Goal: Task Accomplishment & Management: Complete application form

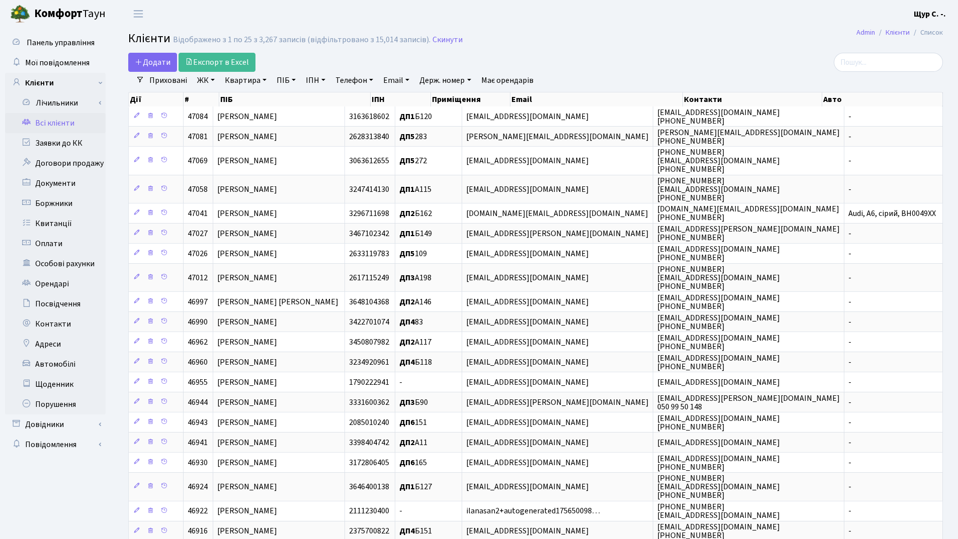
select select "25"
click at [246, 82] on link "Квартира" at bounding box center [246, 80] width 50 height 17
type input "102"
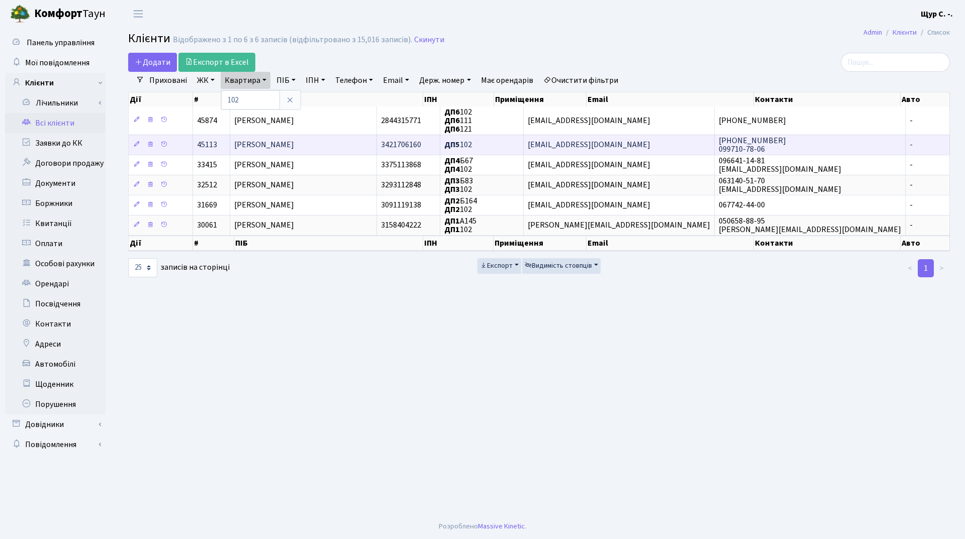
click at [279, 145] on span "Черниш Юлія Миколаївна" at bounding box center [264, 145] width 60 height 11
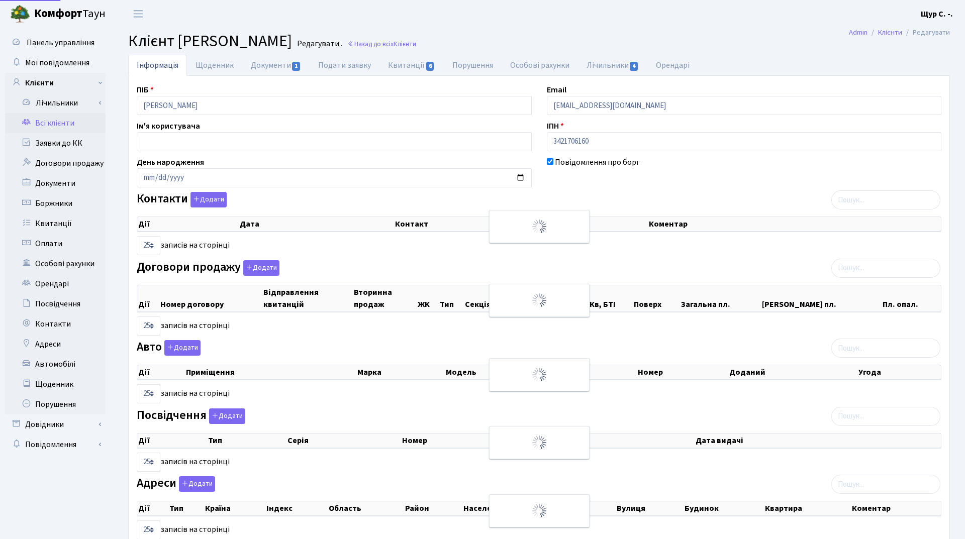
select select "25"
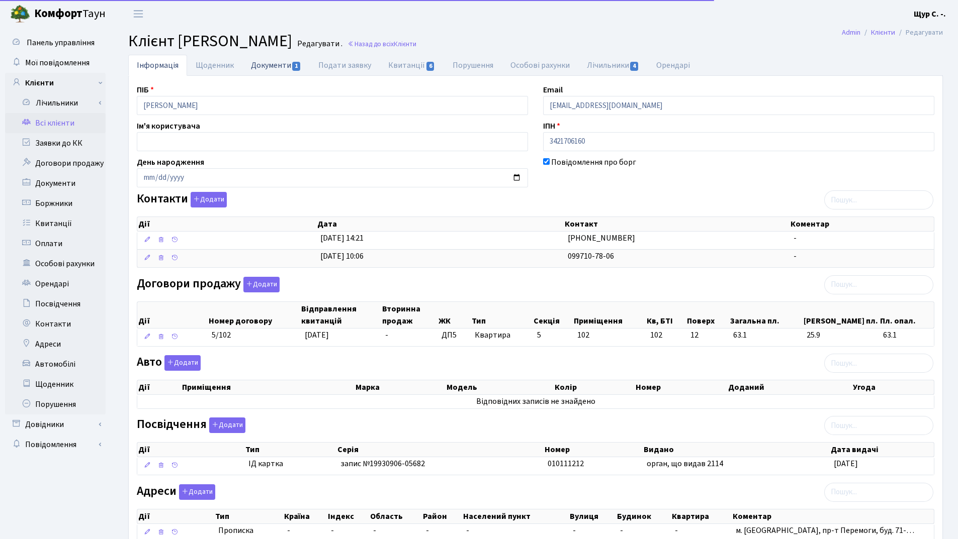
click at [271, 69] on link "Документи 1" at bounding box center [275, 65] width 67 height 21
select select "25"
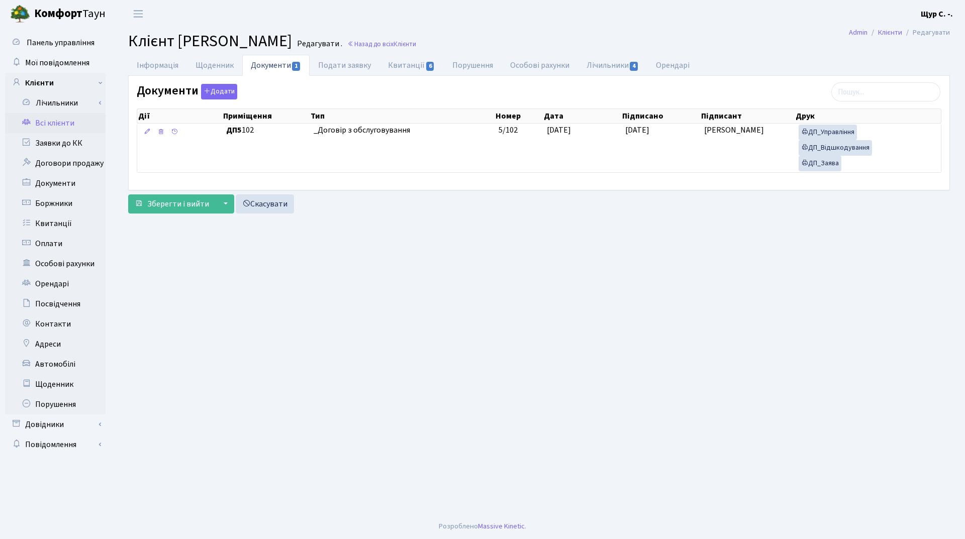
click at [54, 127] on link "Всі клієнти" at bounding box center [55, 123] width 101 height 20
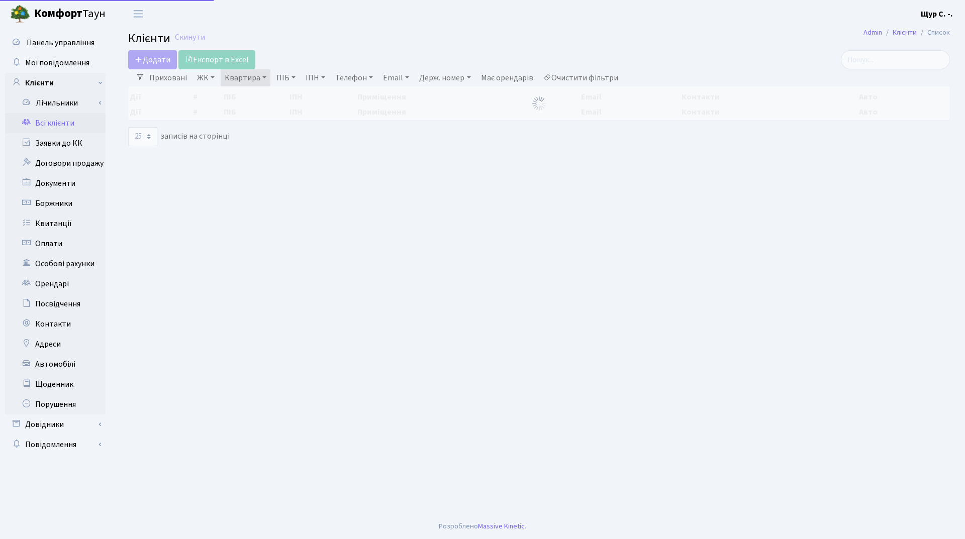
select select "25"
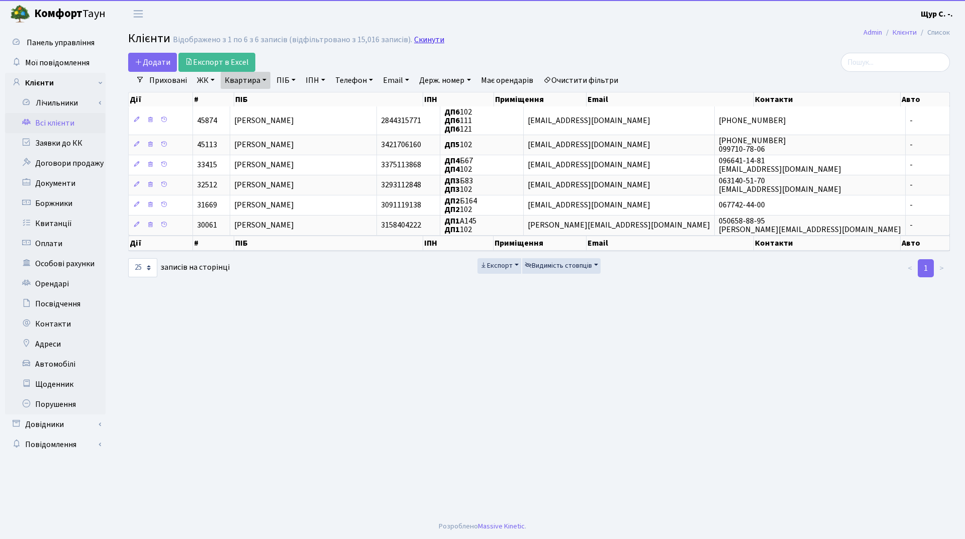
click at [427, 37] on link "Скинути" at bounding box center [429, 40] width 30 height 10
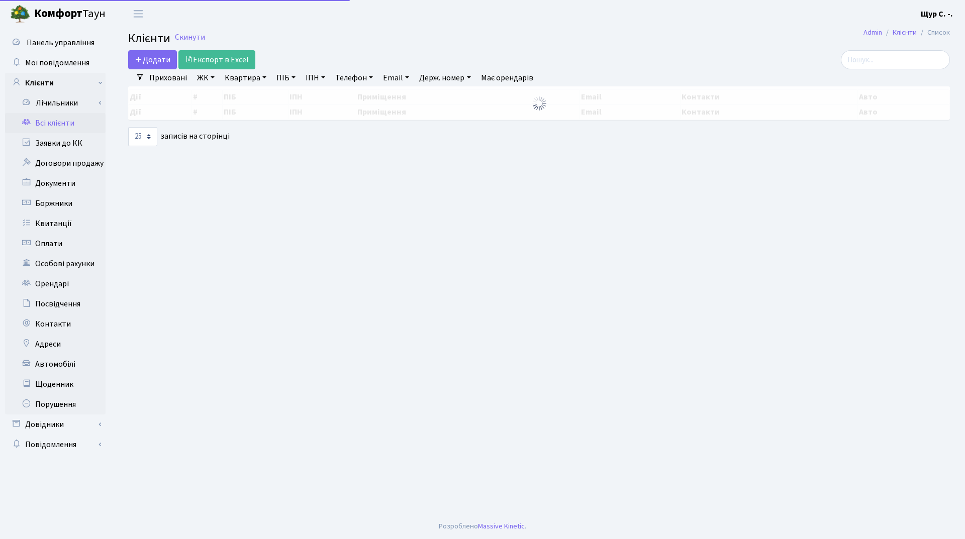
select select "25"
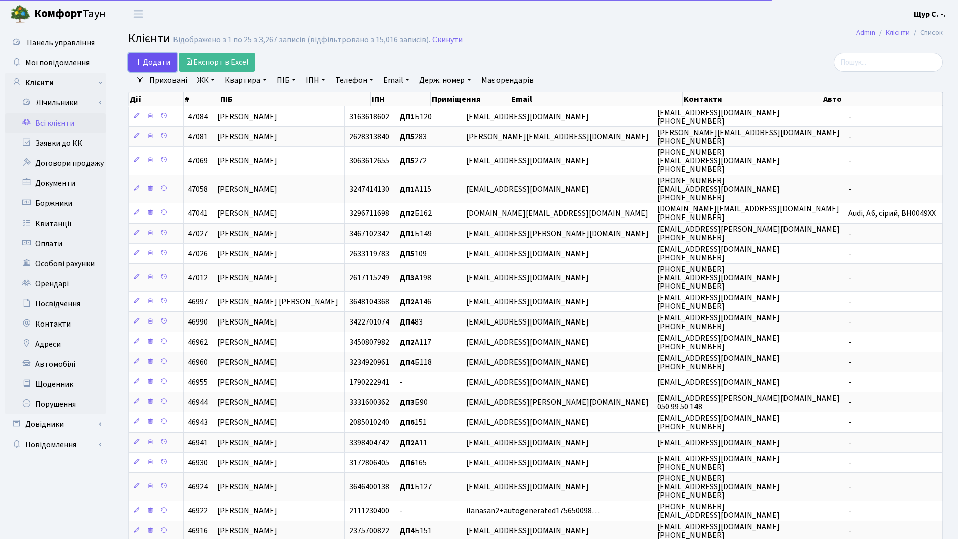
click at [155, 60] on span "Додати" at bounding box center [153, 62] width 36 height 11
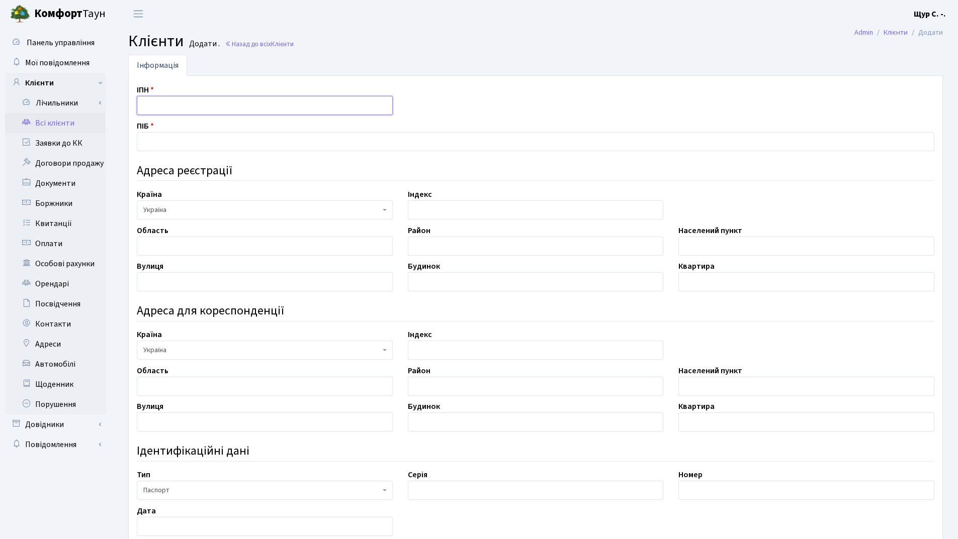
click at [157, 102] on input "text" at bounding box center [265, 105] width 256 height 19
type input "3831407760"
click at [158, 139] on input "text" at bounding box center [535, 141] width 797 height 19
type input "Вірстюк Анастасія Дмитрівна"
click at [171, 243] on input "text" at bounding box center [265, 246] width 256 height 19
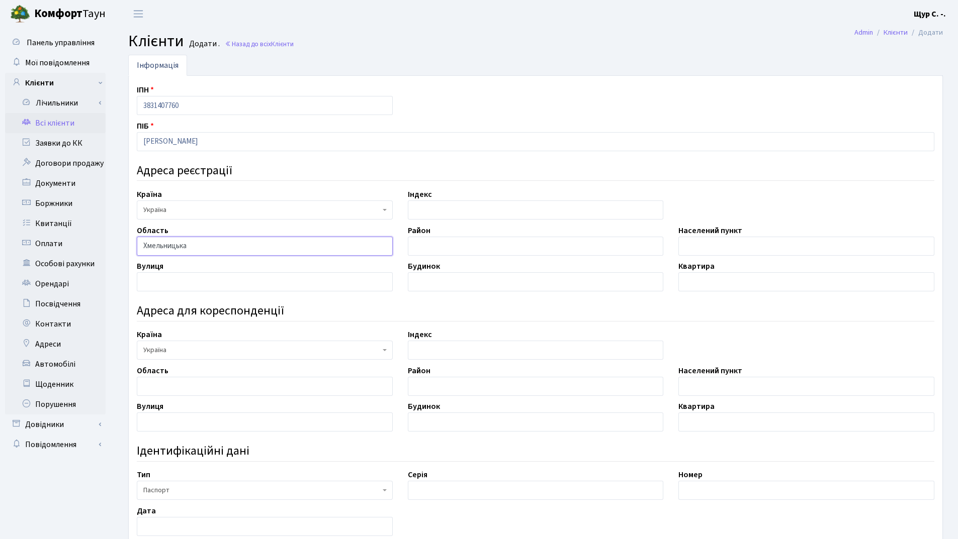
type input "Хмельницька"
click at [713, 251] on input "text" at bounding box center [806, 246] width 256 height 19
type input "Хмельницький"
click at [183, 282] on input "text" at bounding box center [265, 281] width 256 height 19
type input "Зарічанська"
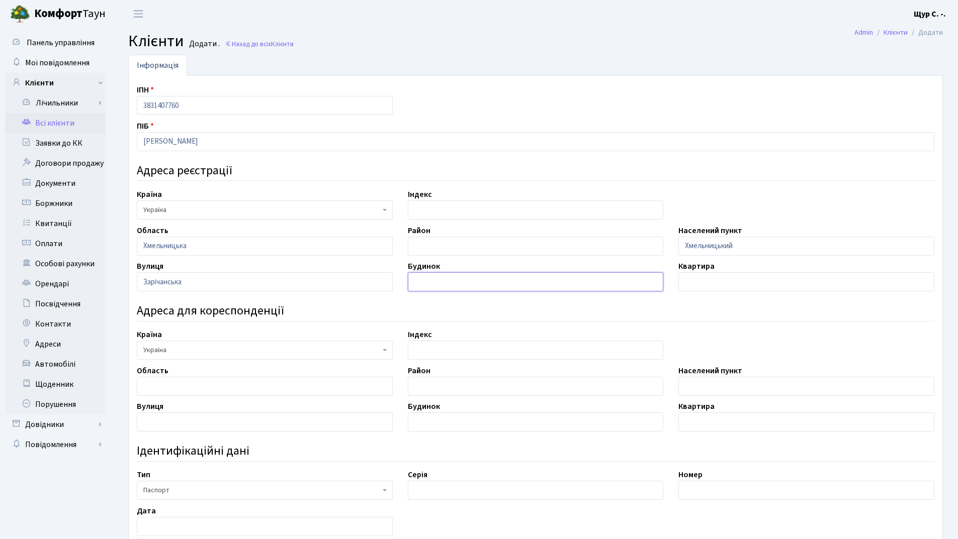
click at [447, 288] on input "text" at bounding box center [536, 281] width 256 height 19
type input "22/3"
click at [708, 285] on input "text" at bounding box center [806, 281] width 256 height 19
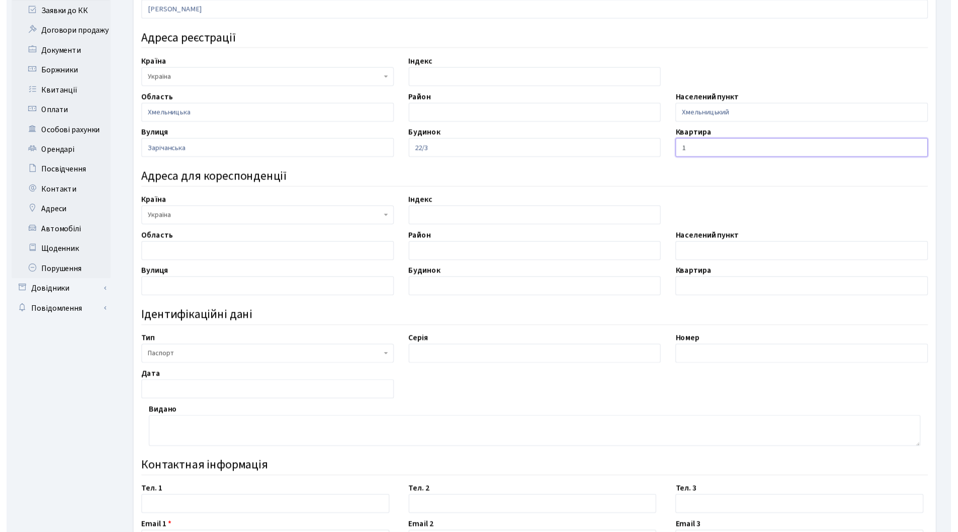
scroll to position [201, 0]
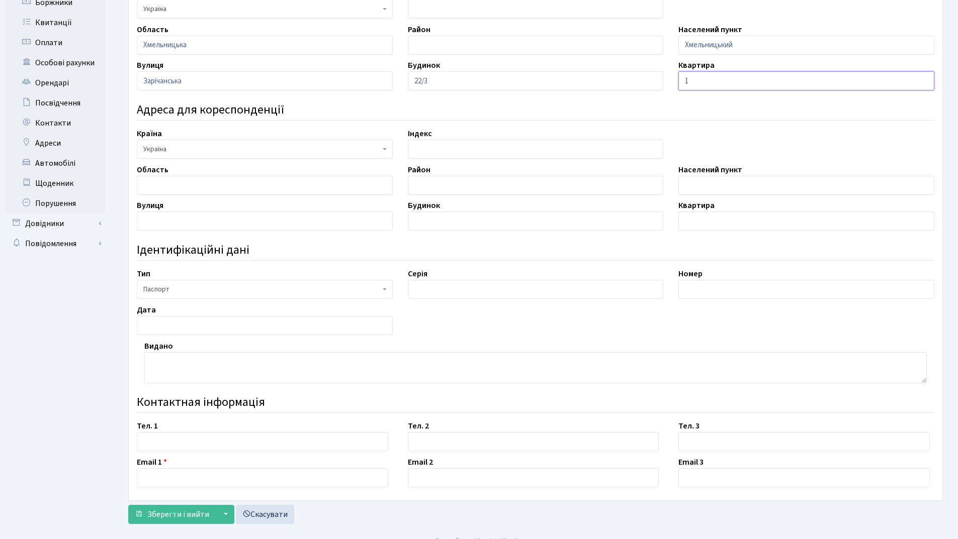
type input "1"
click at [381, 291] on span "Паспорт" at bounding box center [265, 289] width 256 height 19
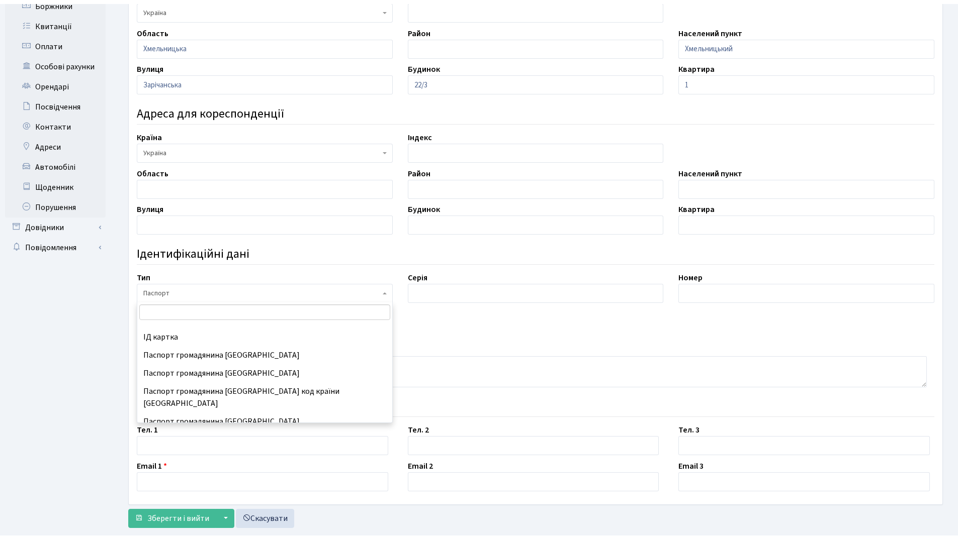
scroll to position [133, 0]
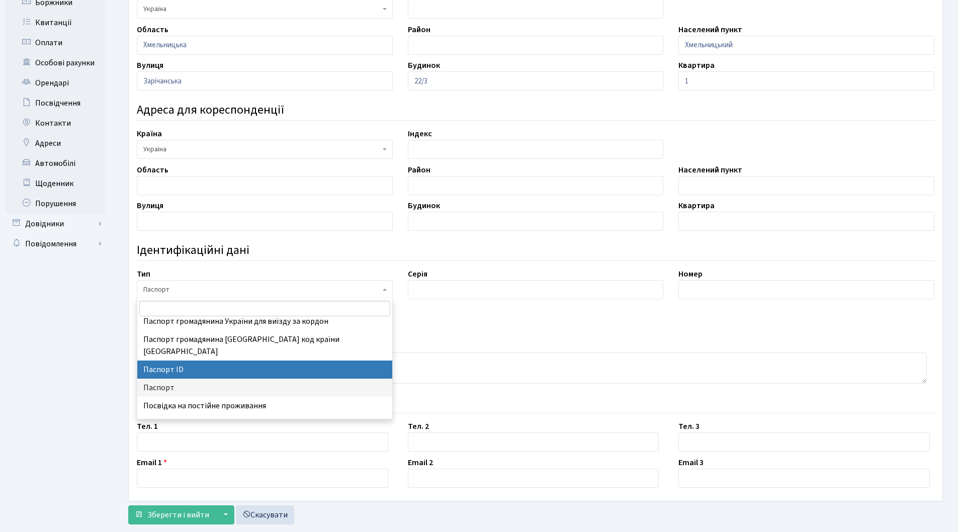
select select "34"
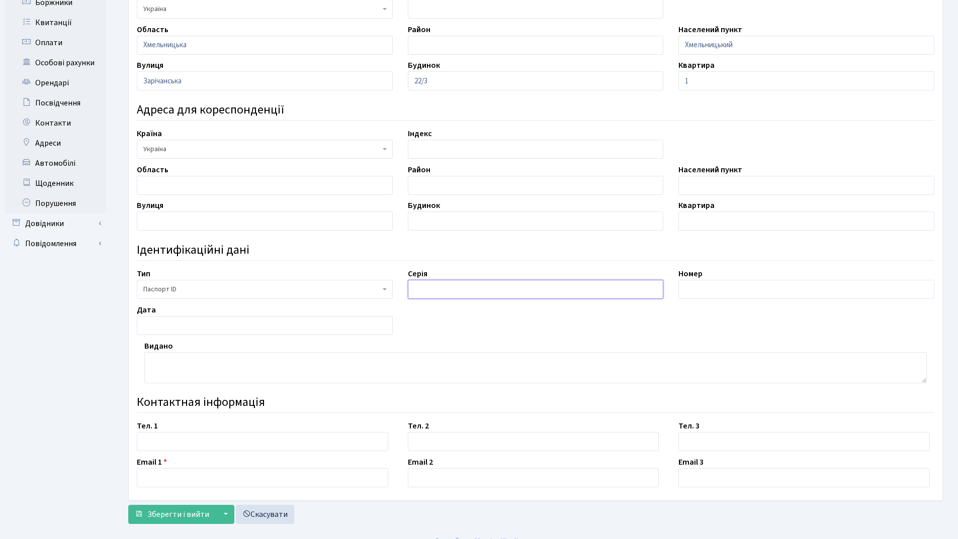
click at [437, 288] on input "text" at bounding box center [536, 289] width 256 height 19
type input "запис №20041124-00161"
click at [701, 288] on input "text" at bounding box center [806, 289] width 256 height 19
type input "008663892"
click at [187, 327] on input "text" at bounding box center [265, 325] width 256 height 19
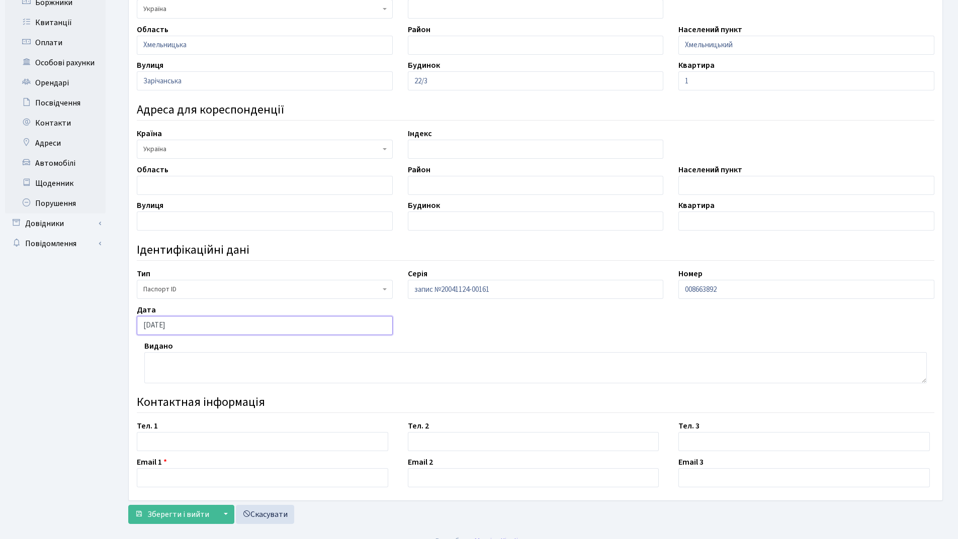
type input "13.01.2023"
click at [165, 368] on textarea at bounding box center [535, 367] width 782 height 31
type textarea "орган, що видав 6833"
click at [179, 441] on input "text" at bounding box center [262, 441] width 251 height 19
type input "097-866-66-96"
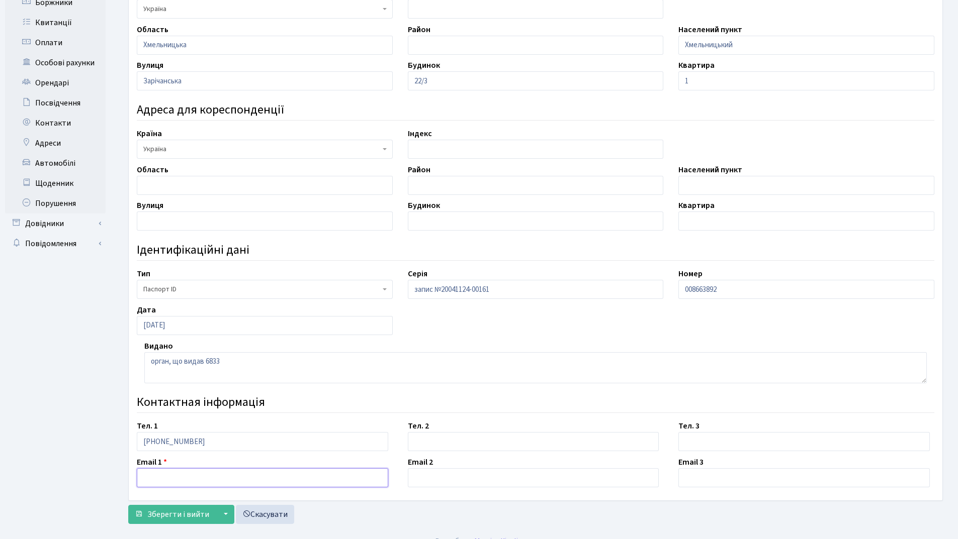
click at [161, 474] on input "text" at bounding box center [262, 478] width 251 height 19
type input "[EMAIL_ADDRESS][DOMAIN_NAME]"
click at [183, 515] on span "Зберегти і вийти" at bounding box center [178, 514] width 62 height 11
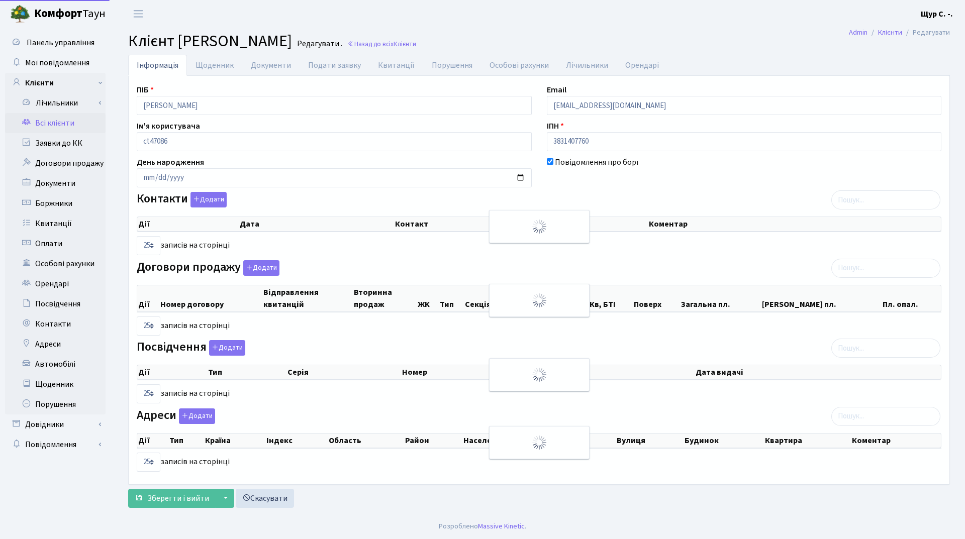
select select "25"
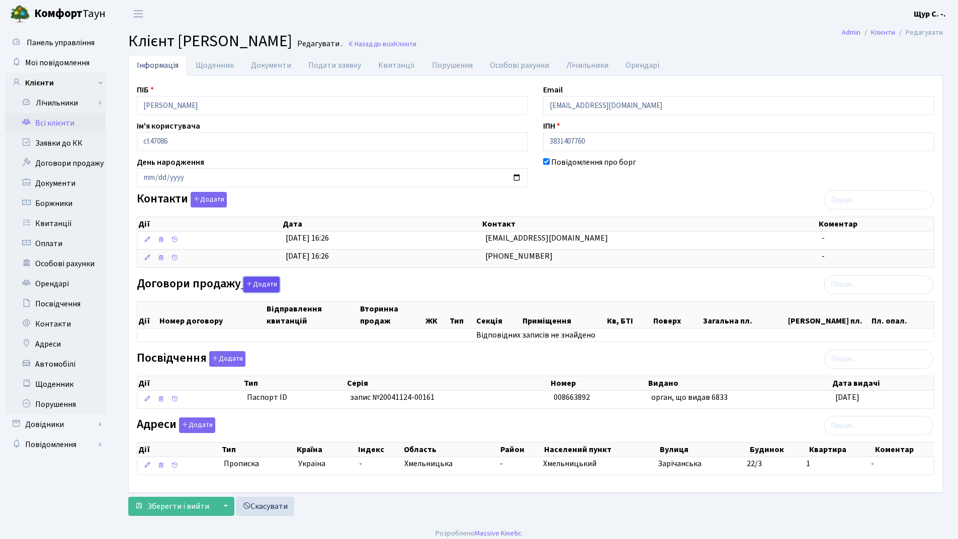
click at [264, 286] on button "Додати" at bounding box center [261, 285] width 36 height 16
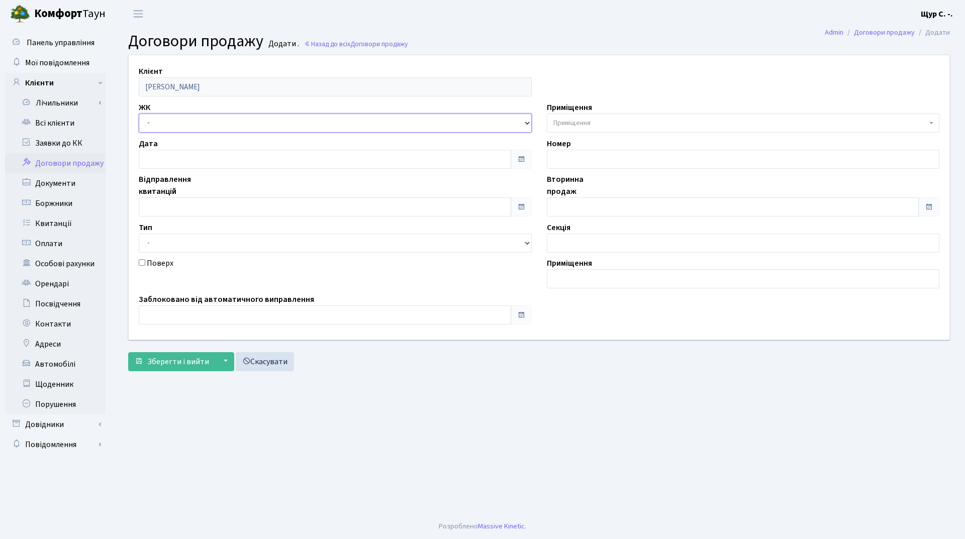
click at [232, 121] on select "- ДП1, вул. Некрасова, 10а ДП2, вул. Некрасова, 12а ДП3, вул. Некрасова, 10 ДП4…" at bounding box center [335, 123] width 393 height 19
select select "338"
click at [139, 114] on select "- ДП1, вул. Некрасова, 10а ДП2, вул. Некрасова, 12а ДП3, вул. Некрасова, 10 ДП4…" at bounding box center [335, 123] width 393 height 19
select select
click at [196, 205] on input "text" at bounding box center [325, 207] width 373 height 19
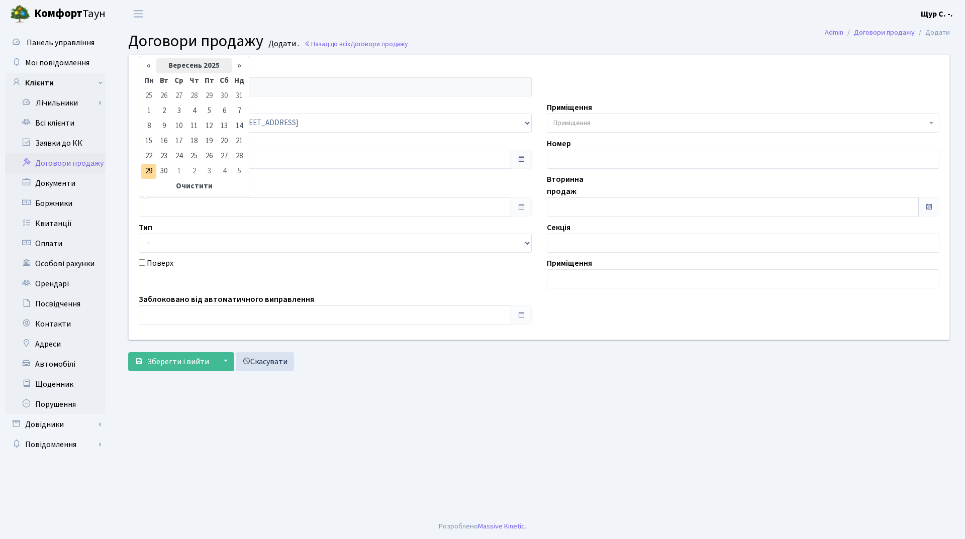
click at [199, 65] on th "Вересень 2025" at bounding box center [193, 65] width 75 height 15
click at [224, 106] on span "Кві" at bounding box center [231, 105] width 24 height 27
click at [165, 96] on td "1" at bounding box center [163, 95] width 15 height 15
type input "01.04.2025"
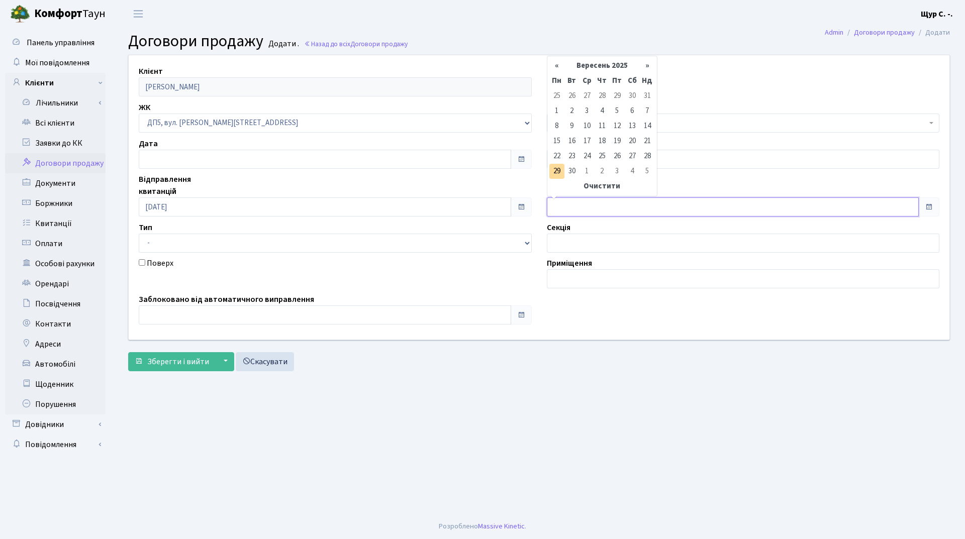
click at [575, 202] on input "text" at bounding box center [733, 207] width 373 height 19
click at [630, 154] on td "27" at bounding box center [632, 156] width 15 height 15
type input "27.09.2025"
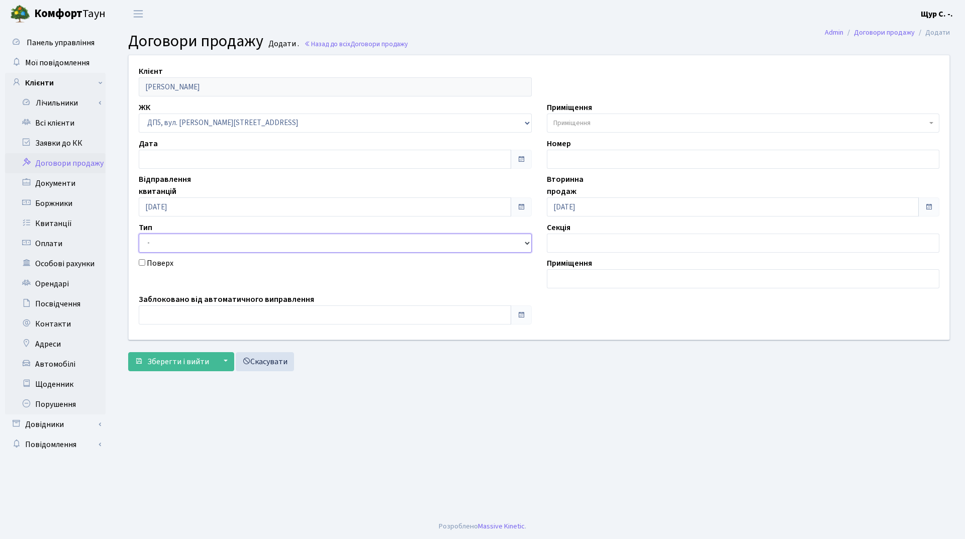
click at [284, 250] on select "- Квартира Комерція Нежитлове Паркінг П1001" at bounding box center [335, 243] width 393 height 19
select select "269"
click at [139, 234] on select "- Квартира Комерція Нежитлове Паркінг П1001" at bounding box center [335, 243] width 393 height 19
click at [575, 126] on span "Приміщення" at bounding box center [572, 123] width 37 height 10
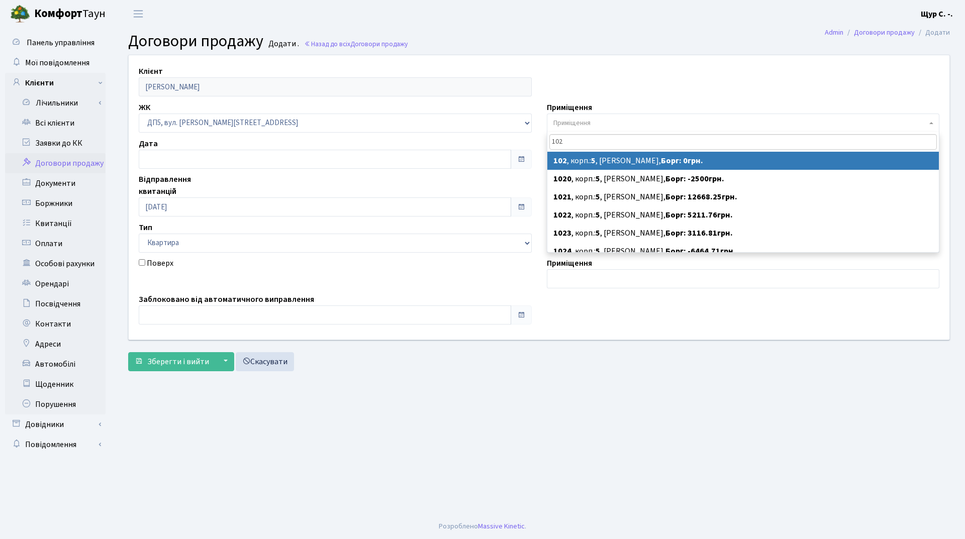
type input "102"
select select "45700"
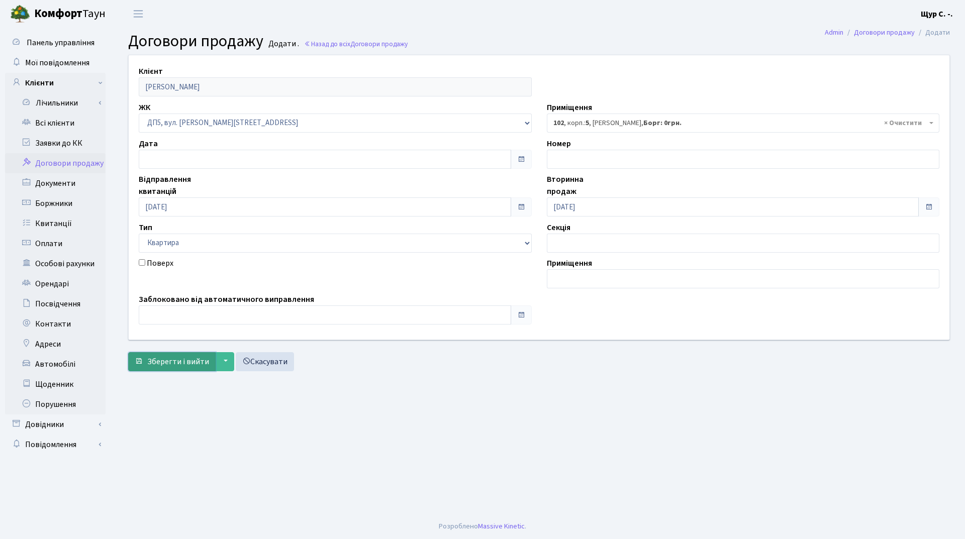
click at [165, 366] on span "Зберегти і вийти" at bounding box center [178, 361] width 62 height 11
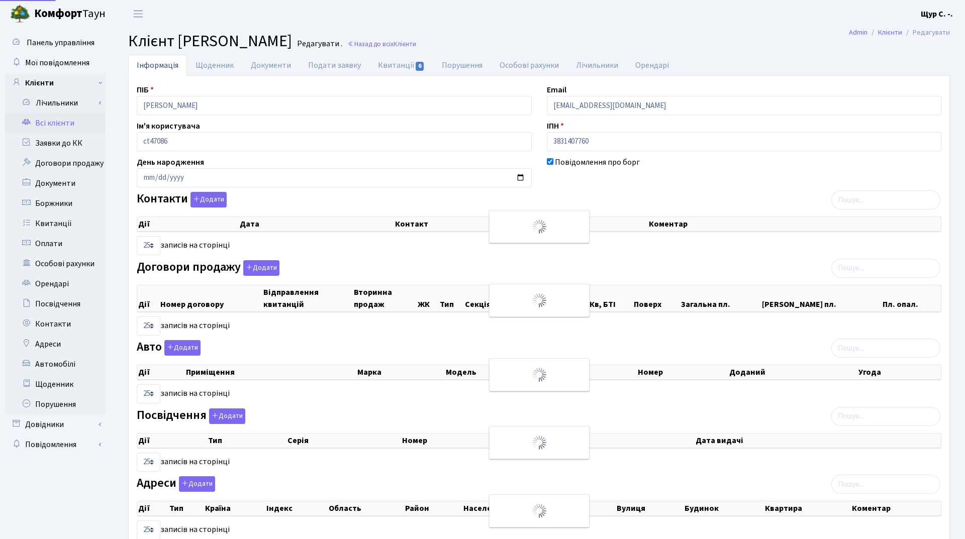
select select "25"
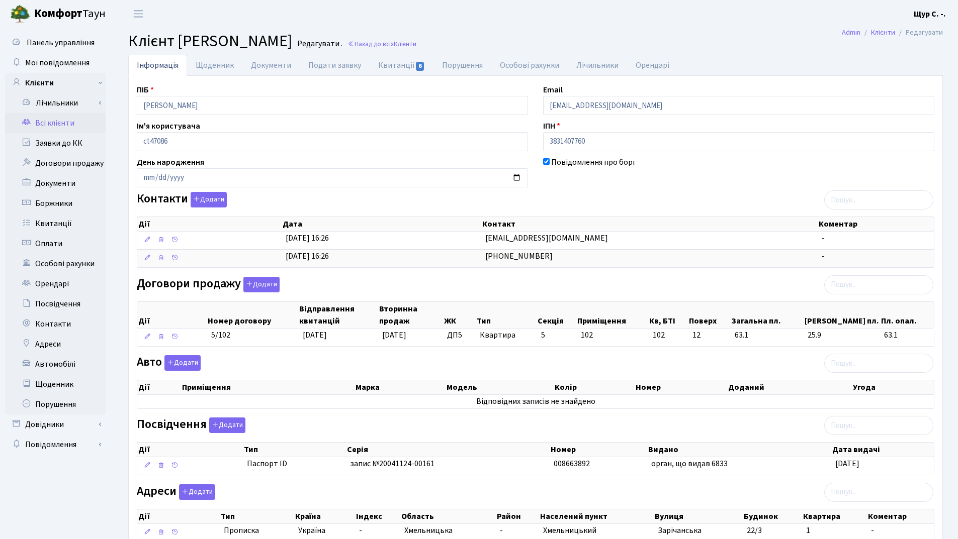
click at [64, 121] on link "Всі клієнти" at bounding box center [55, 123] width 101 height 20
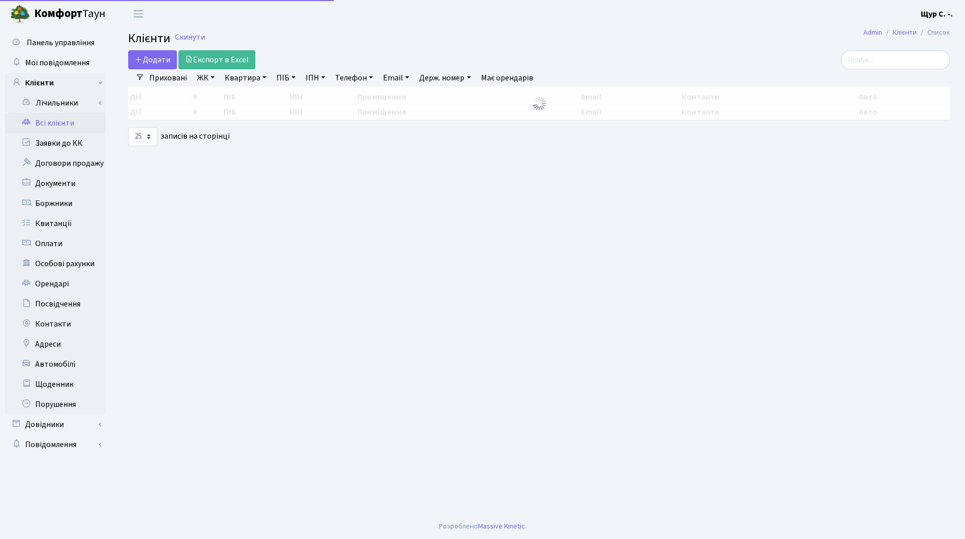
select select "25"
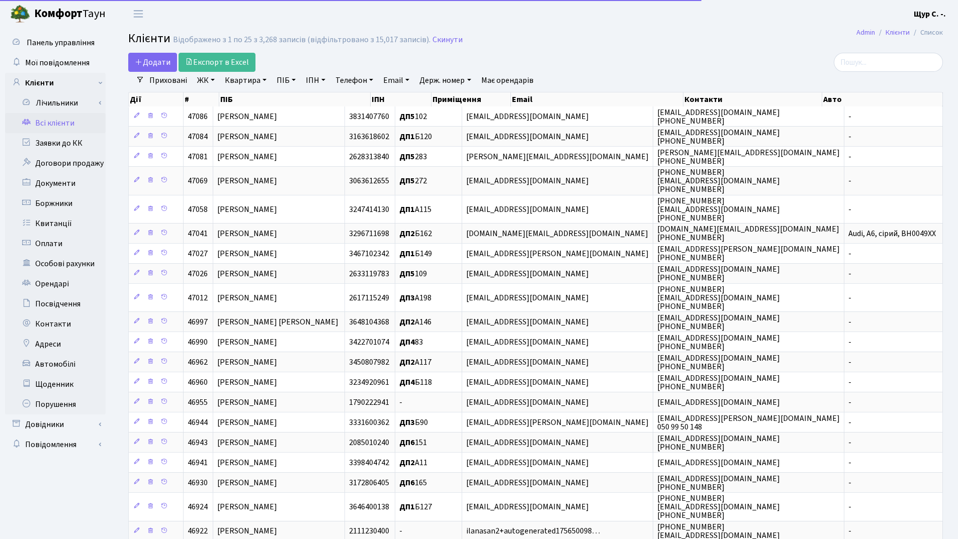
click at [241, 82] on link "Квартира" at bounding box center [246, 80] width 50 height 17
type input "102"
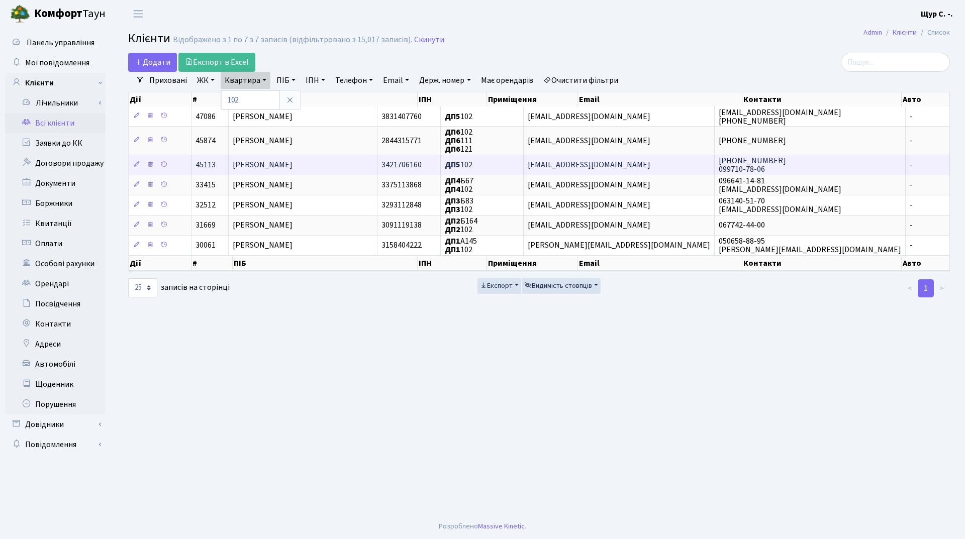
click at [282, 161] on span "[PERSON_NAME]" at bounding box center [263, 165] width 60 height 11
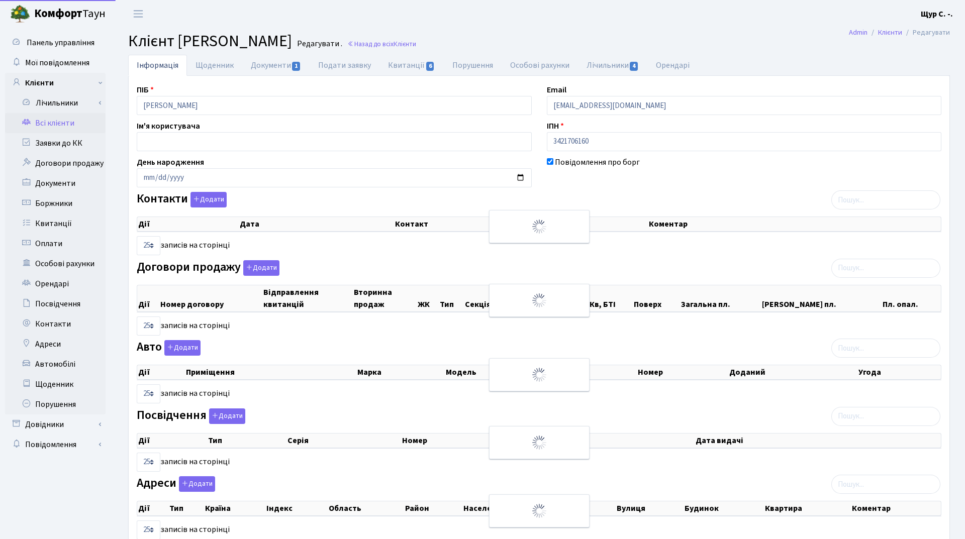
select select "25"
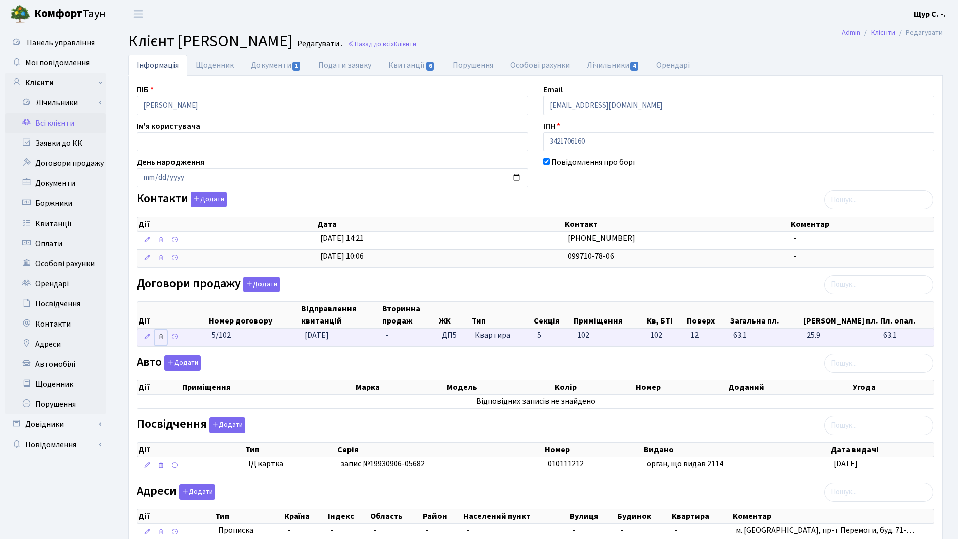
click at [162, 338] on icon at bounding box center [160, 336] width 7 height 7
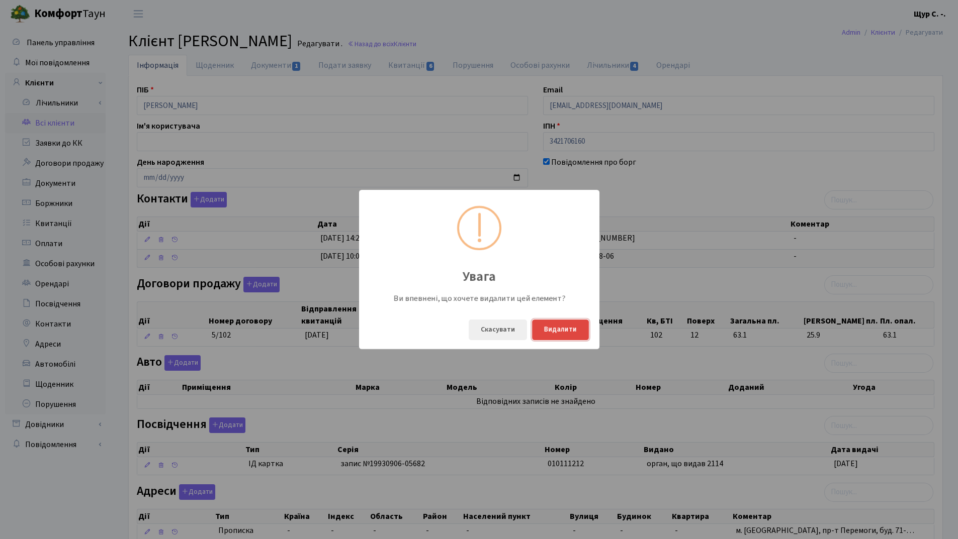
click at [556, 333] on button "Видалити" at bounding box center [560, 330] width 57 height 21
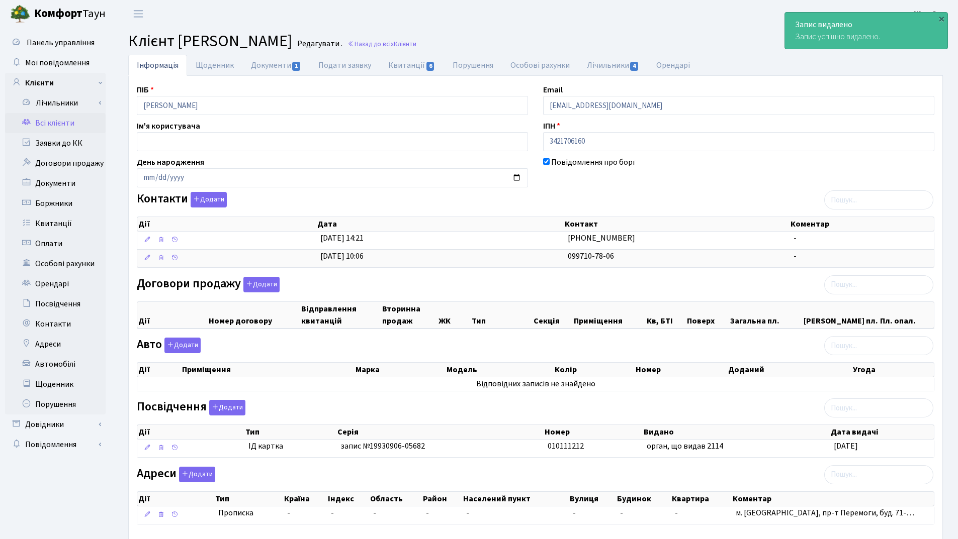
click at [55, 119] on link "Всі клієнти" at bounding box center [55, 123] width 101 height 20
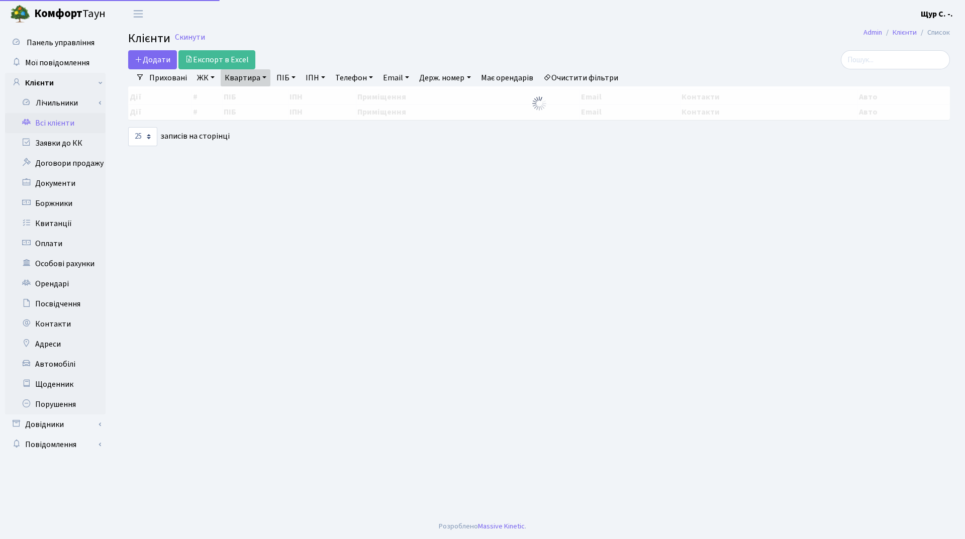
select select "25"
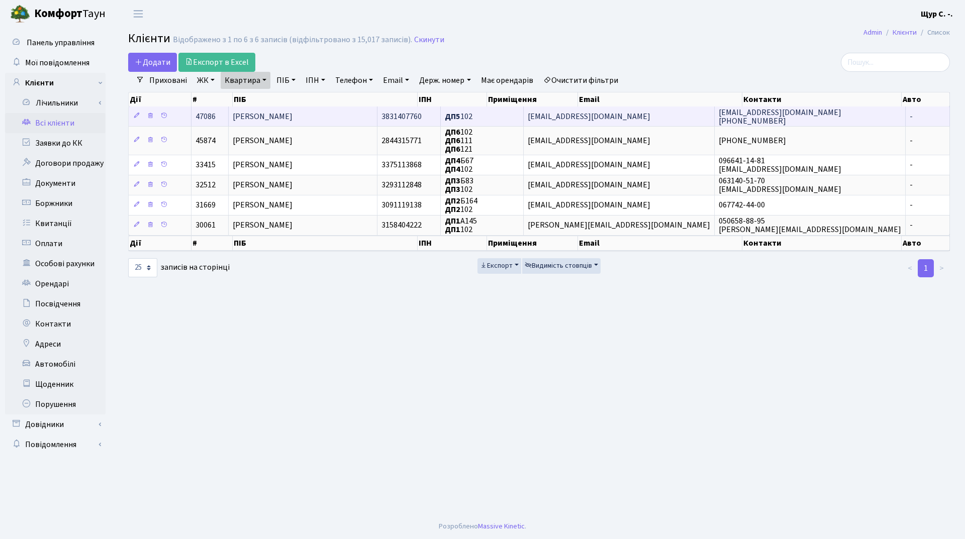
click at [293, 114] on span "[PERSON_NAME]" at bounding box center [263, 116] width 60 height 11
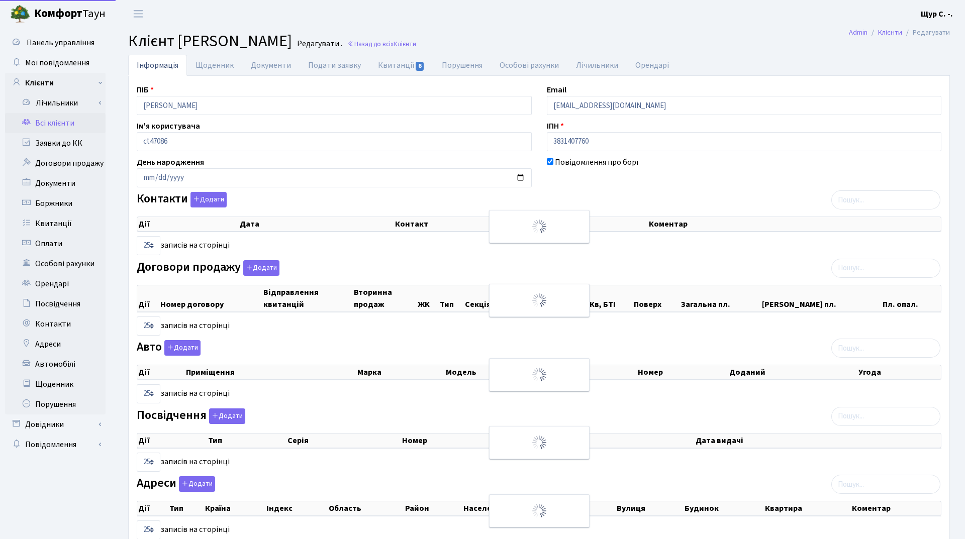
select select "25"
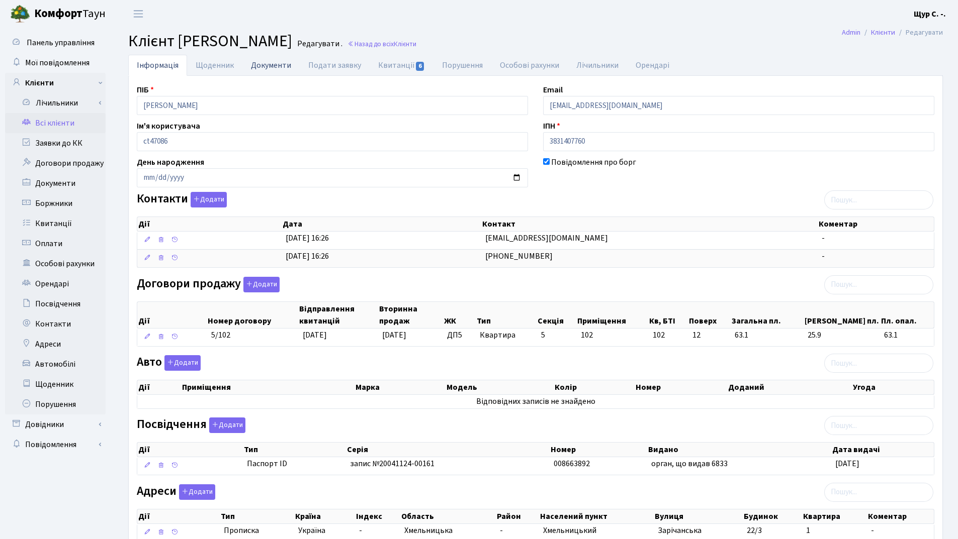
click at [258, 63] on link "Документи" at bounding box center [270, 65] width 57 height 21
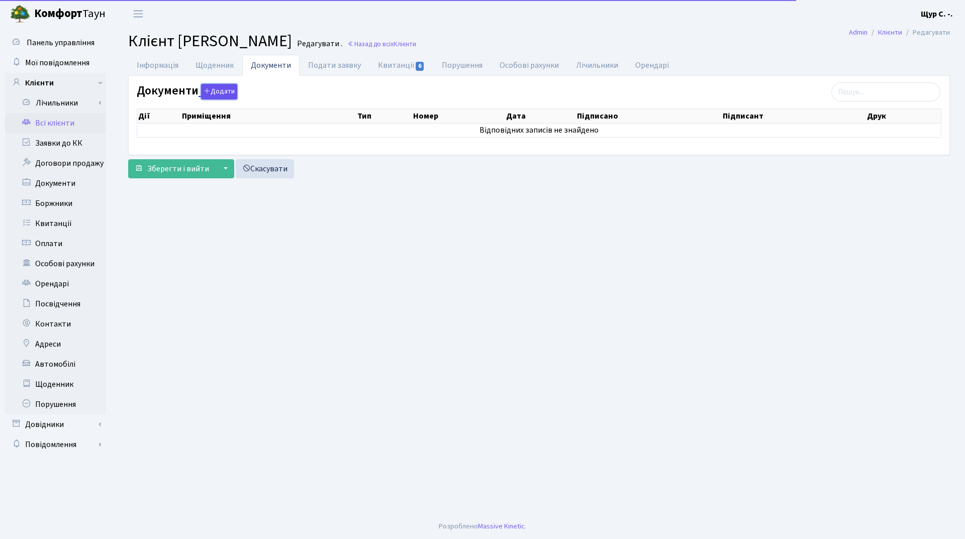
click at [217, 88] on button "Додати" at bounding box center [219, 92] width 36 height 16
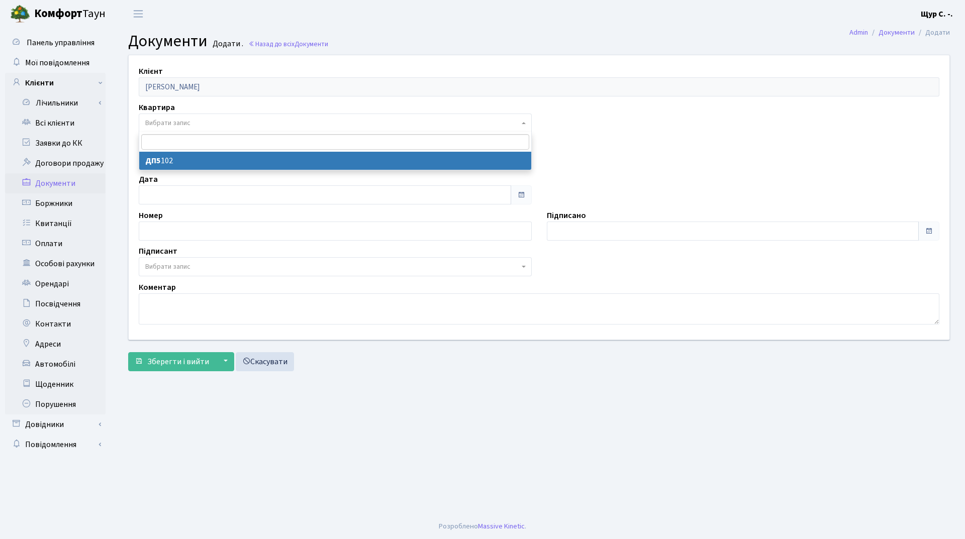
click at [197, 123] on span "Вибрати запис" at bounding box center [332, 123] width 374 height 10
select select "178742"
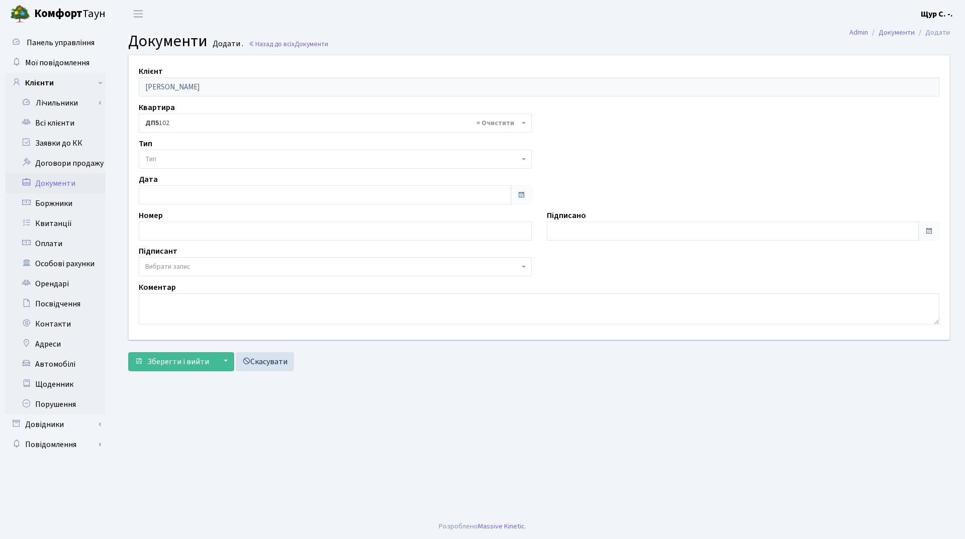
click at [201, 155] on span "Тип" at bounding box center [332, 159] width 374 height 10
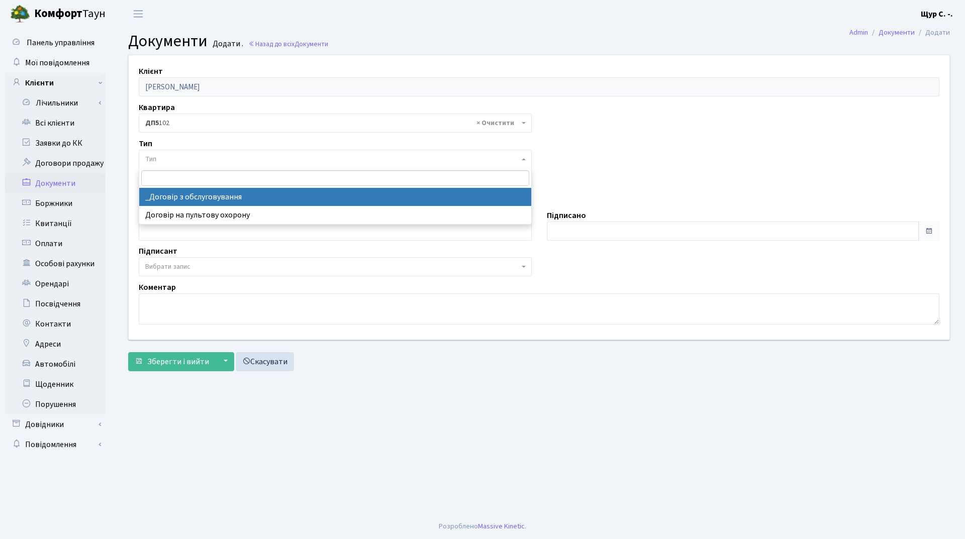
select select "289"
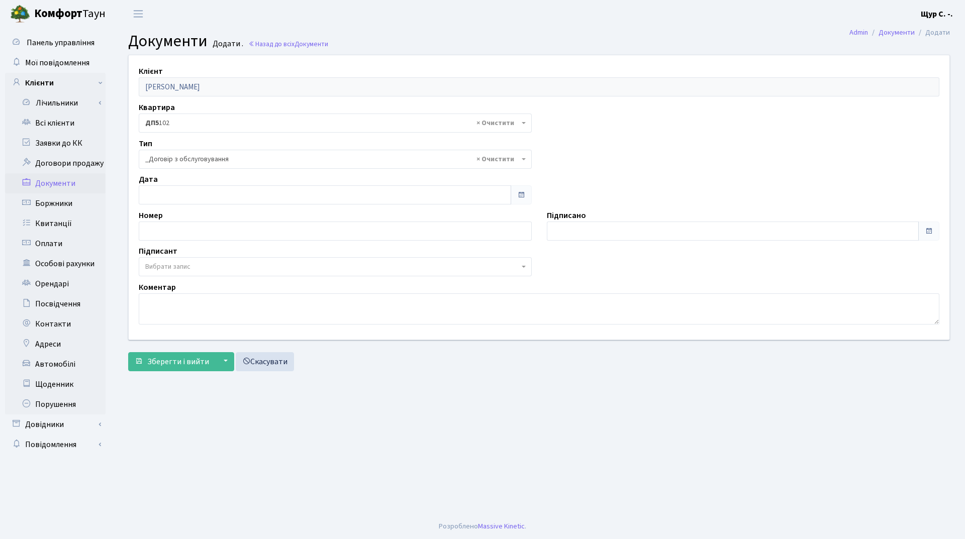
click at [190, 264] on span "Вибрати запис" at bounding box center [167, 267] width 45 height 10
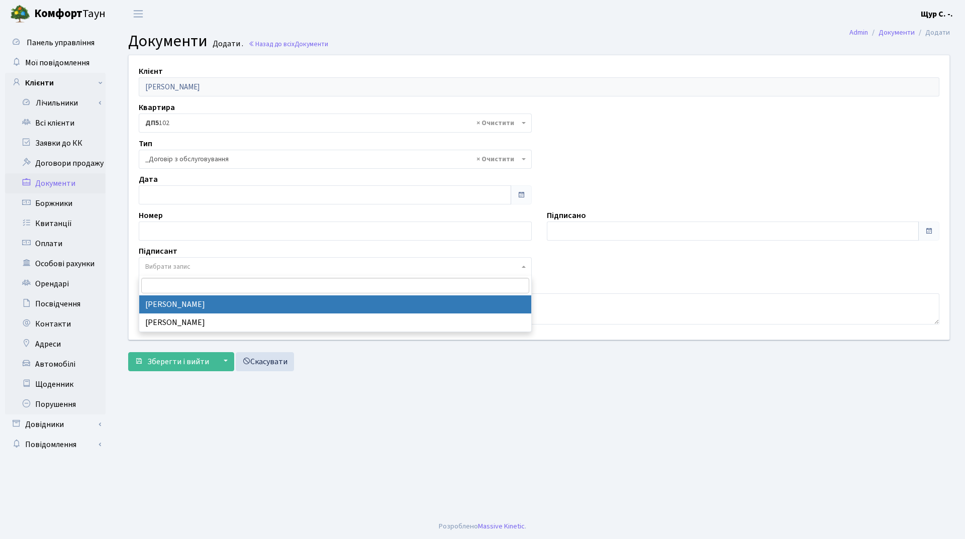
select select "74"
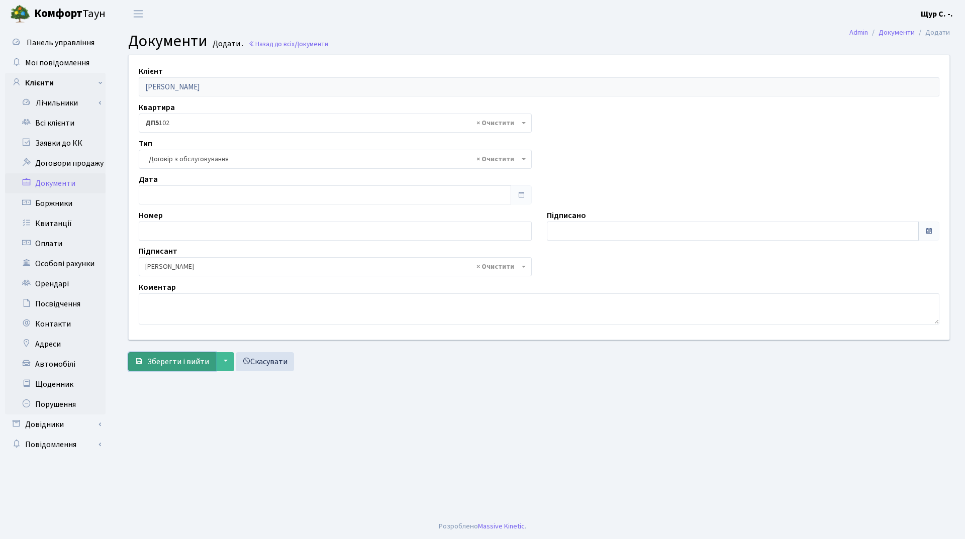
click at [163, 365] on span "Зберегти і вийти" at bounding box center [178, 361] width 62 height 11
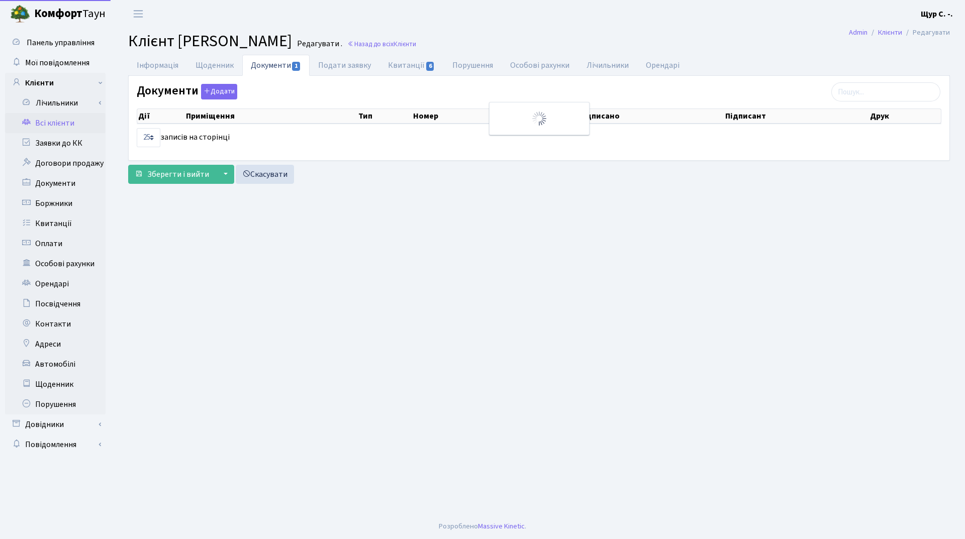
select select "25"
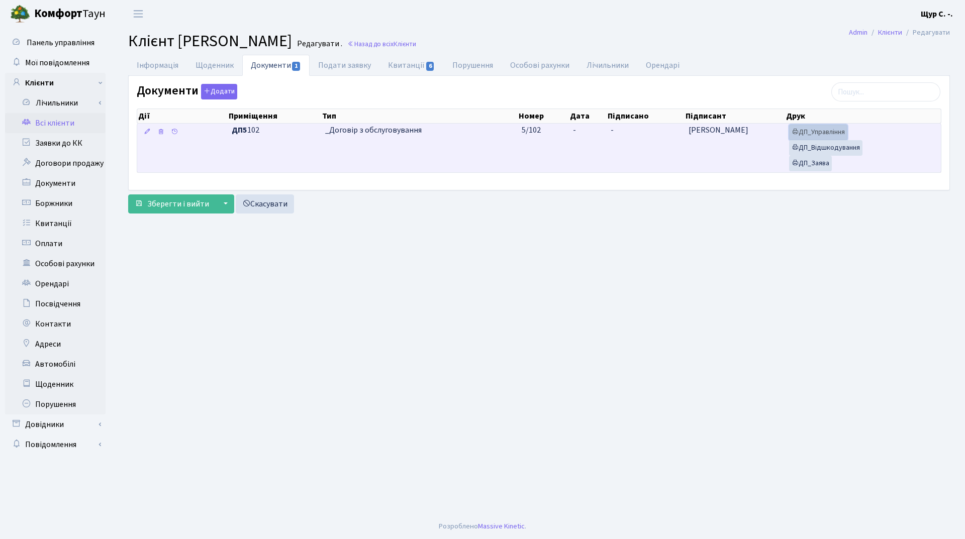
click at [820, 130] on link "ДП_Управління" at bounding box center [818, 133] width 58 height 16
click at [830, 150] on link "ДП_Відшкодування" at bounding box center [825, 148] width 73 height 16
click at [818, 163] on link "ДП_Заява" at bounding box center [810, 164] width 43 height 16
click at [475, 153] on td "_Договір з обслуговування" at bounding box center [419, 148] width 197 height 49
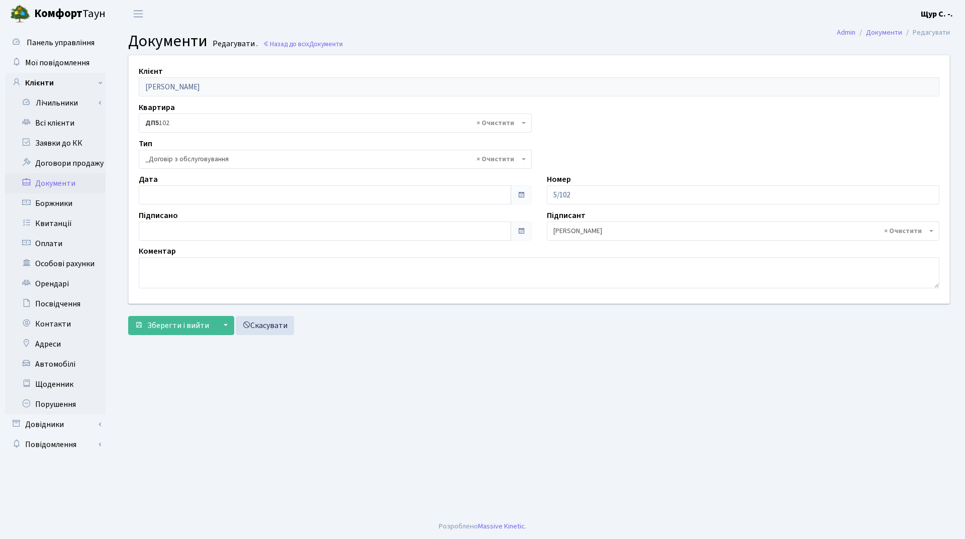
select select "289"
type input "[DATE]"
click at [265, 194] on input "[DATE]" at bounding box center [325, 195] width 373 height 19
click at [393, 347] on main "Admin Документи Редагувати Документи Редагувати . Назад до всіх Документи Клієн…" at bounding box center [539, 271] width 852 height 487
type input "[DATE]"
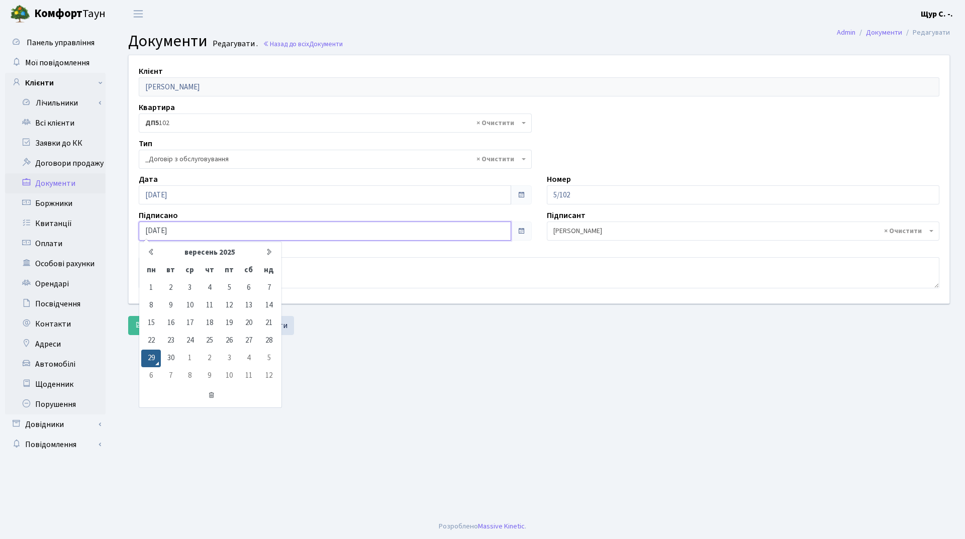
click at [295, 231] on input "[DATE]" at bounding box center [325, 231] width 373 height 19
click at [362, 357] on main "Admin Документи Редагувати Документи Редагувати . Назад до всіх Документи Клієн…" at bounding box center [539, 271] width 852 height 487
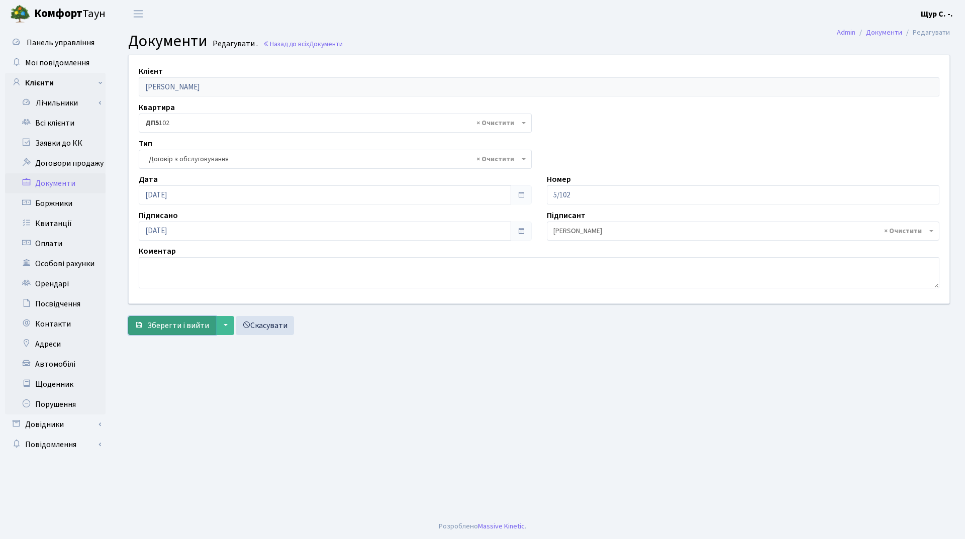
click at [167, 322] on span "Зберегти і вийти" at bounding box center [178, 325] width 62 height 11
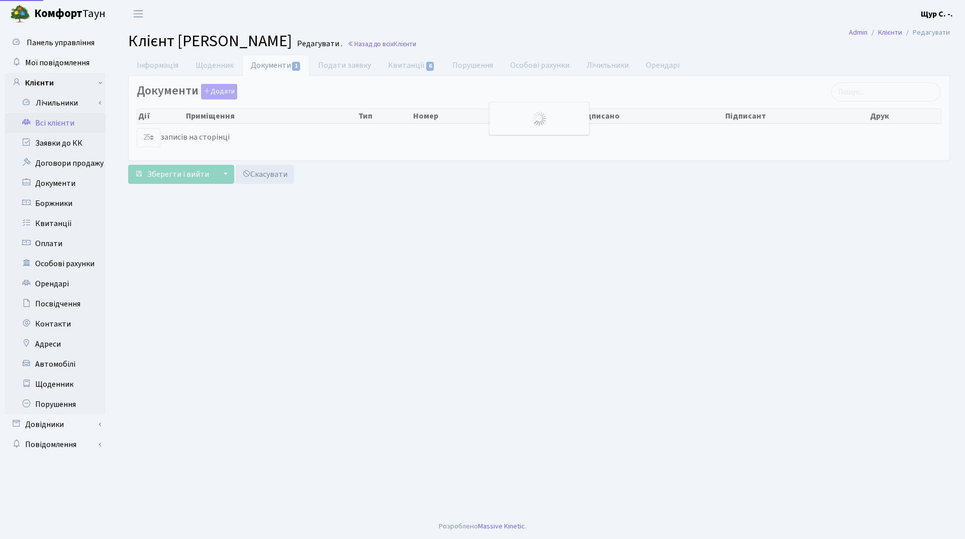
select select "25"
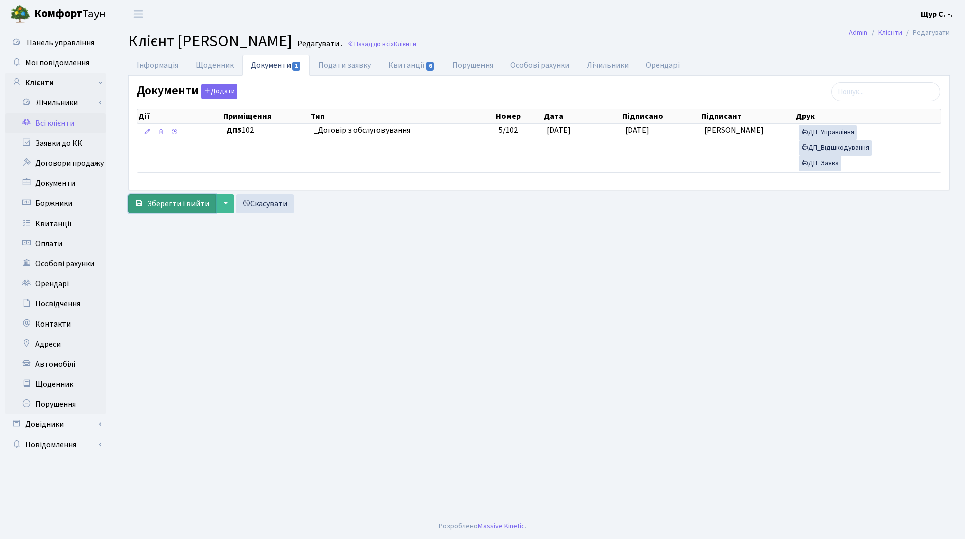
click at [152, 205] on span "Зберегти і вийти" at bounding box center [178, 204] width 62 height 11
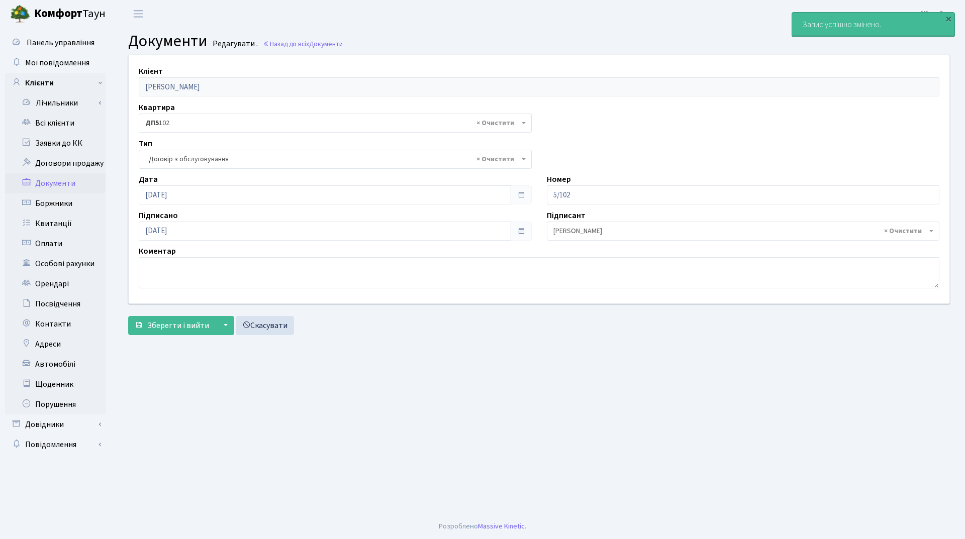
select select "289"
click at [64, 118] on link "Всі клієнти" at bounding box center [55, 123] width 101 height 20
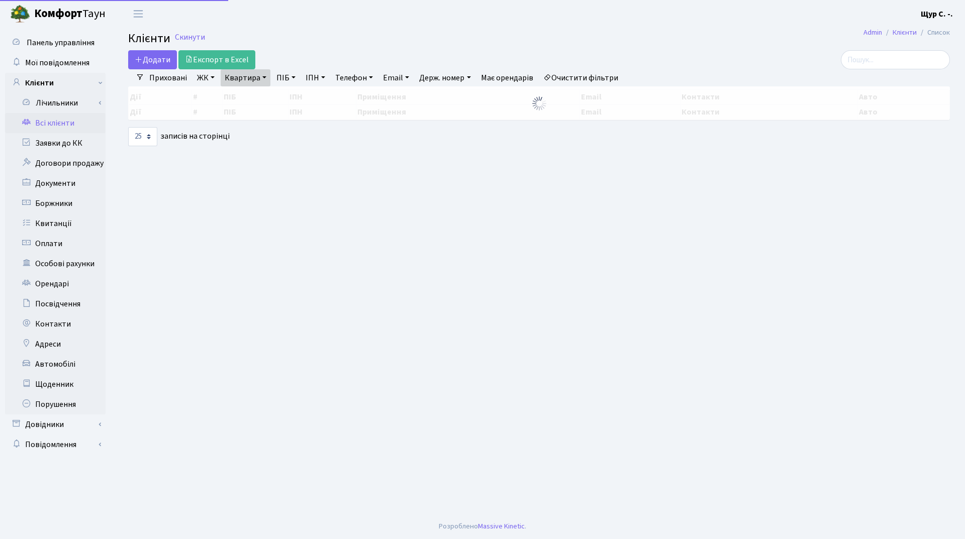
select select "25"
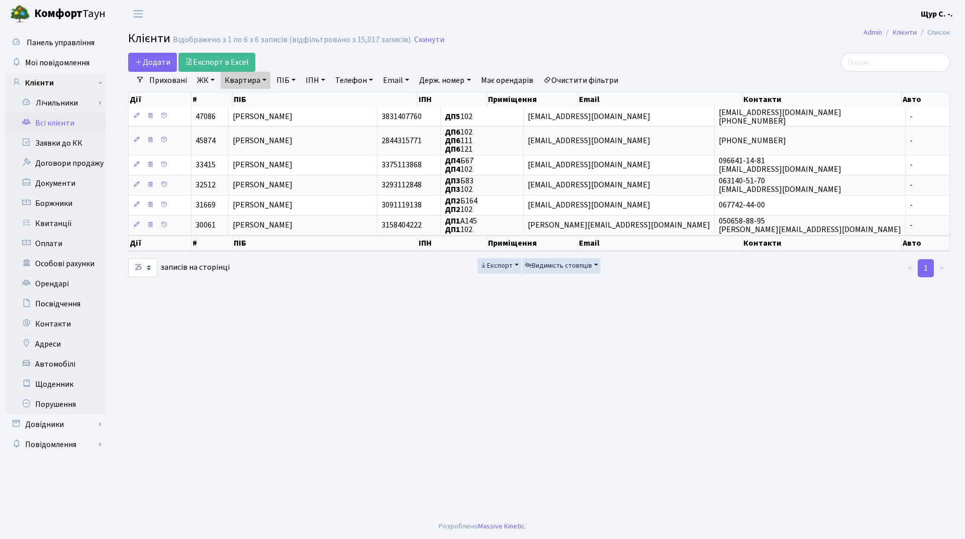
click at [265, 80] on link "Квартира" at bounding box center [246, 80] width 50 height 17
click at [253, 100] on input "102" at bounding box center [250, 99] width 59 height 19
type input "1"
type input "б149"
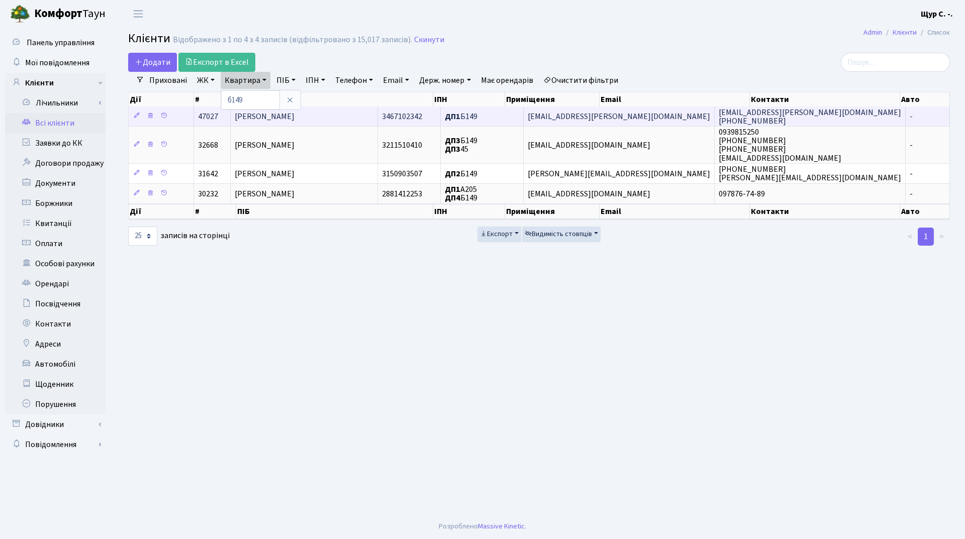
click at [295, 112] on span "[PERSON_NAME]" at bounding box center [265, 116] width 60 height 11
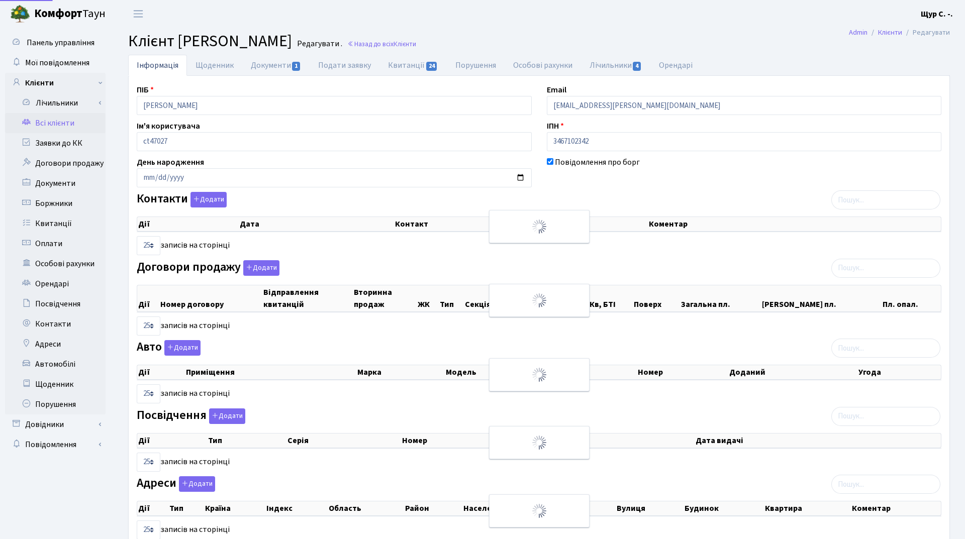
select select "25"
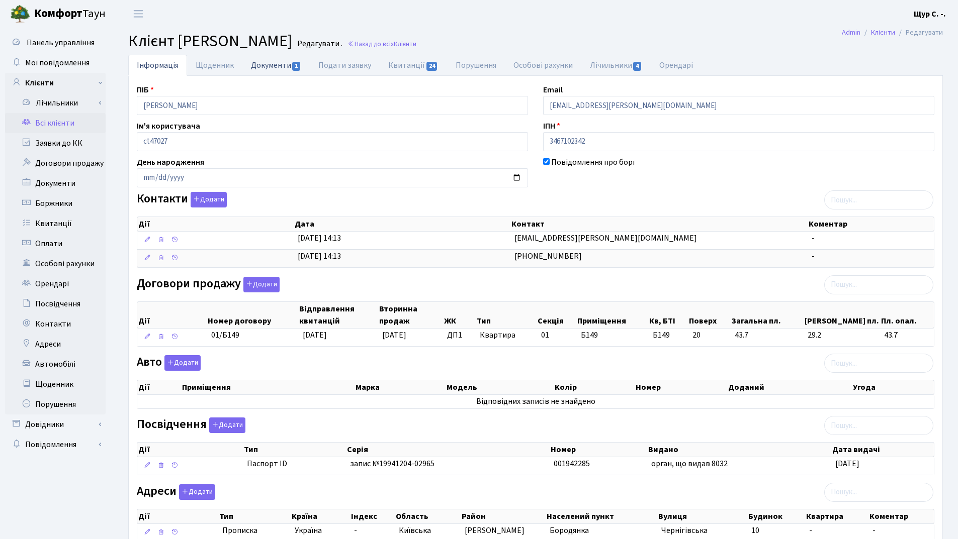
click at [274, 62] on link "Документи 1" at bounding box center [275, 65] width 67 height 21
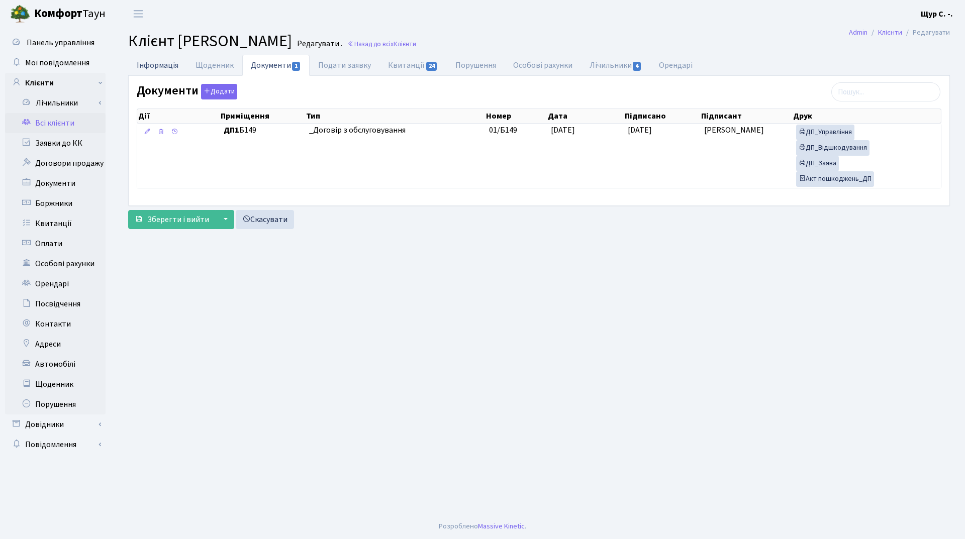
click at [154, 66] on link "Інформація" at bounding box center [157, 65] width 59 height 21
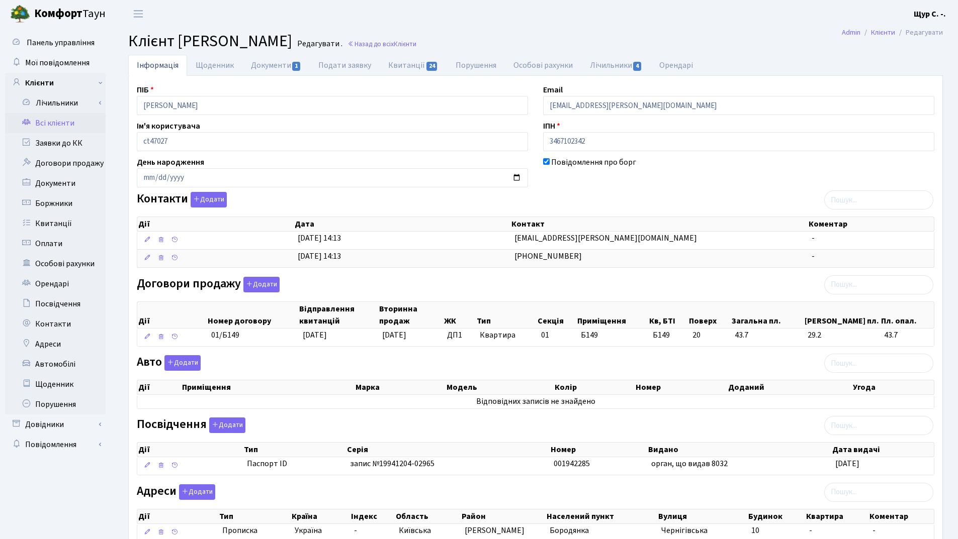
click at [76, 121] on link "Всі клієнти" at bounding box center [55, 123] width 101 height 20
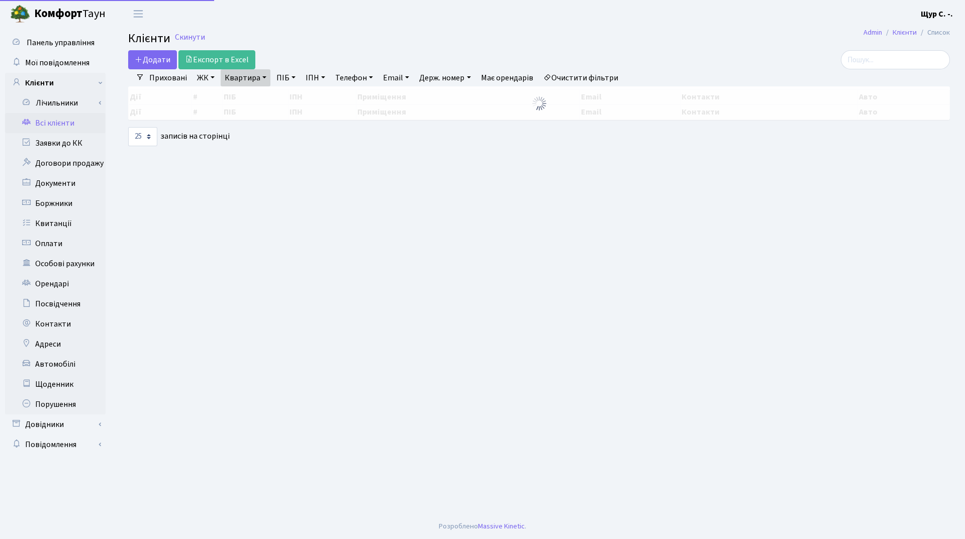
select select "25"
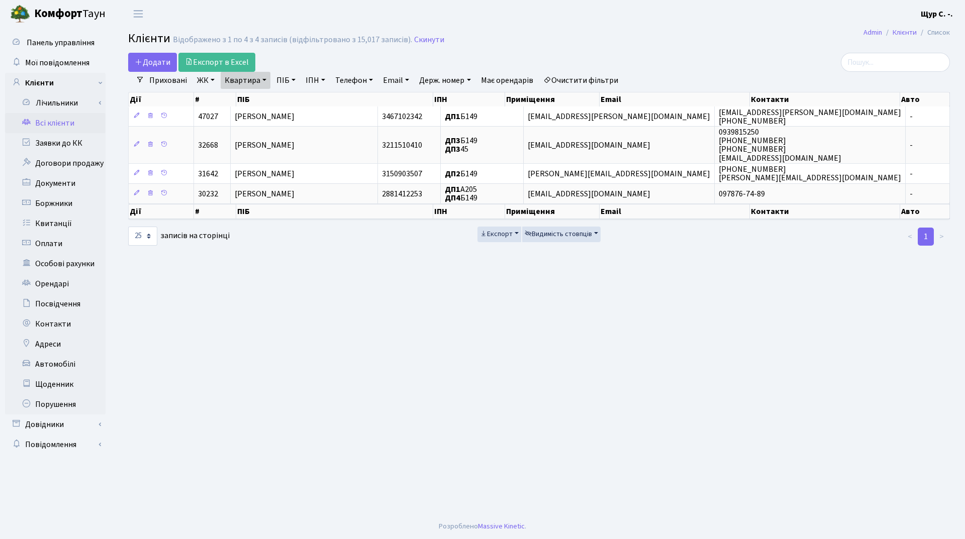
click at [264, 79] on link "Квартира" at bounding box center [246, 80] width 50 height 17
click at [259, 100] on input "б149" at bounding box center [250, 99] width 59 height 19
type input "б146"
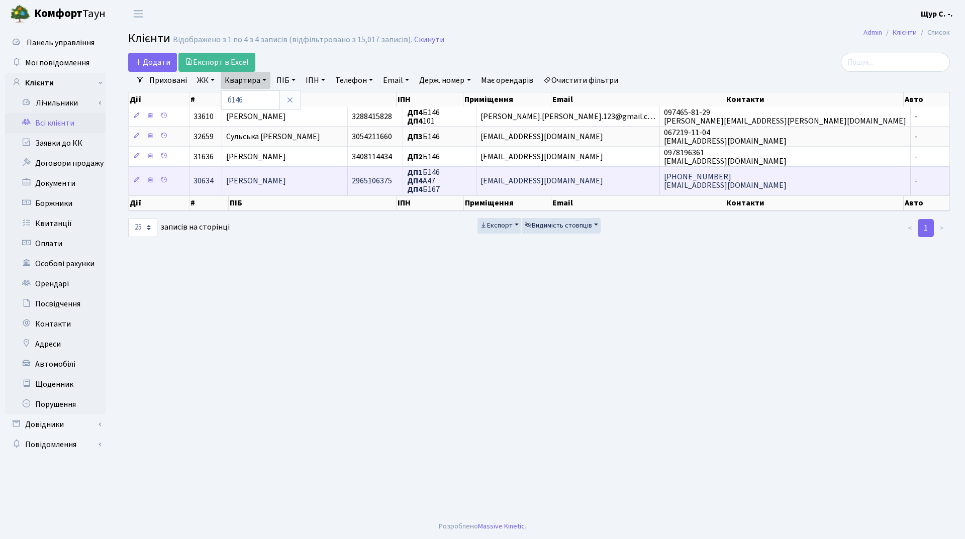
click at [260, 183] on span "[PERSON_NAME]" at bounding box center [256, 180] width 60 height 11
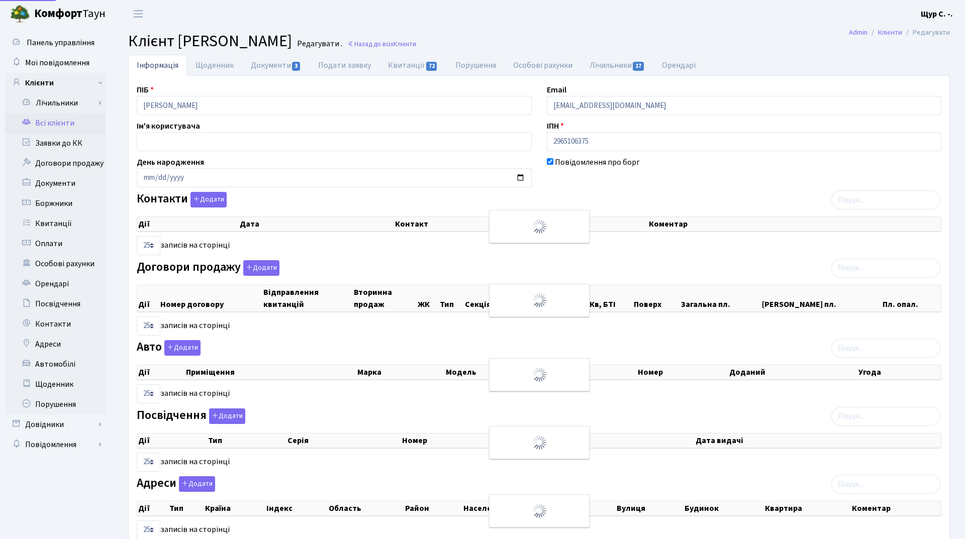
select select "25"
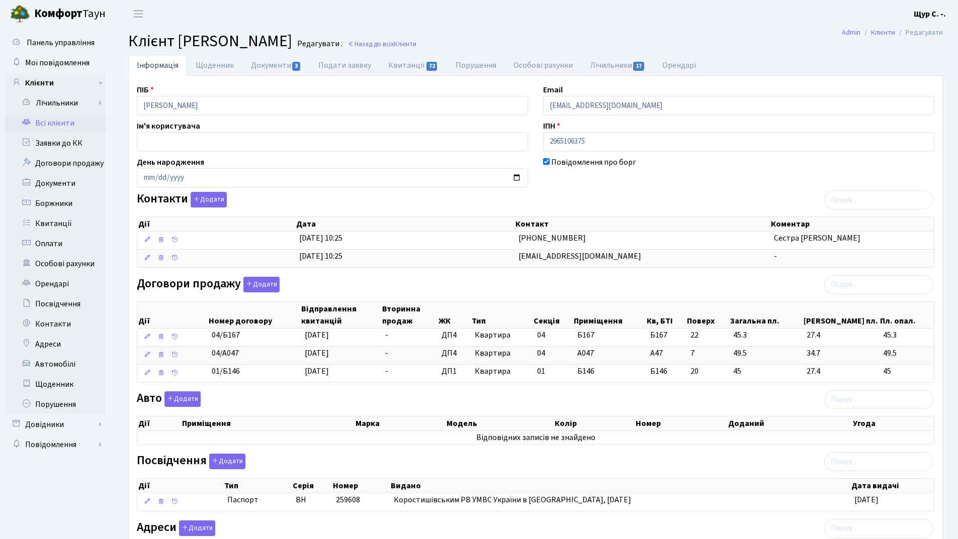
click at [65, 127] on link "Всі клієнти" at bounding box center [55, 123] width 101 height 20
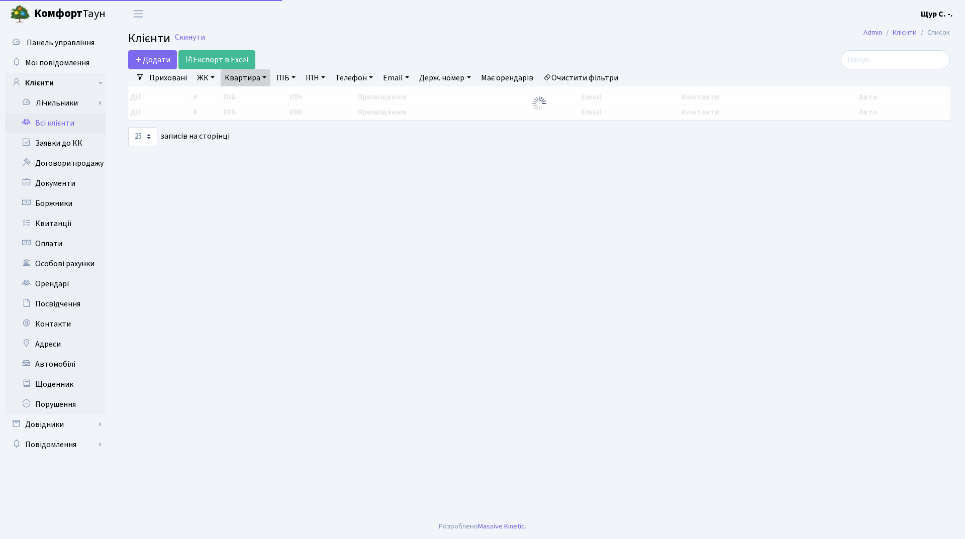
select select "25"
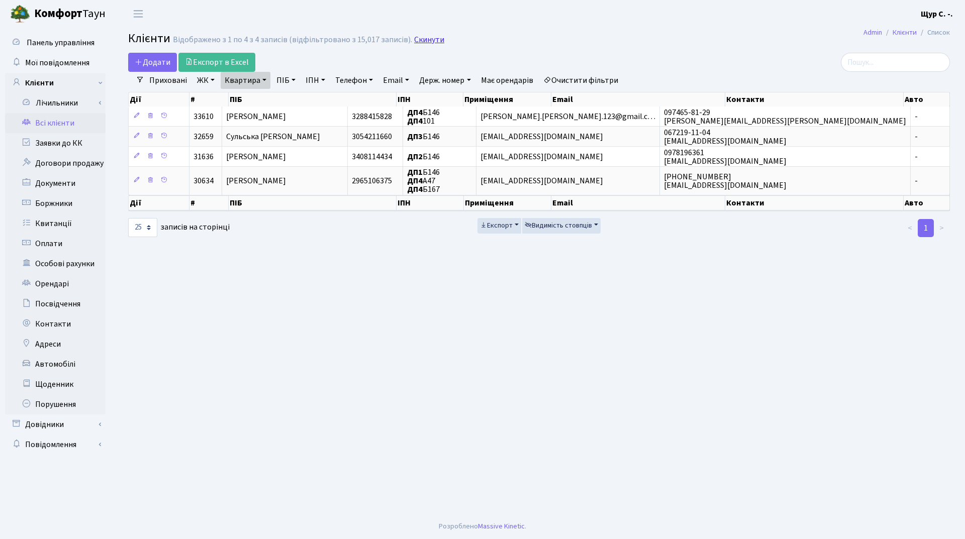
click at [422, 37] on link "Скинути" at bounding box center [429, 40] width 30 height 10
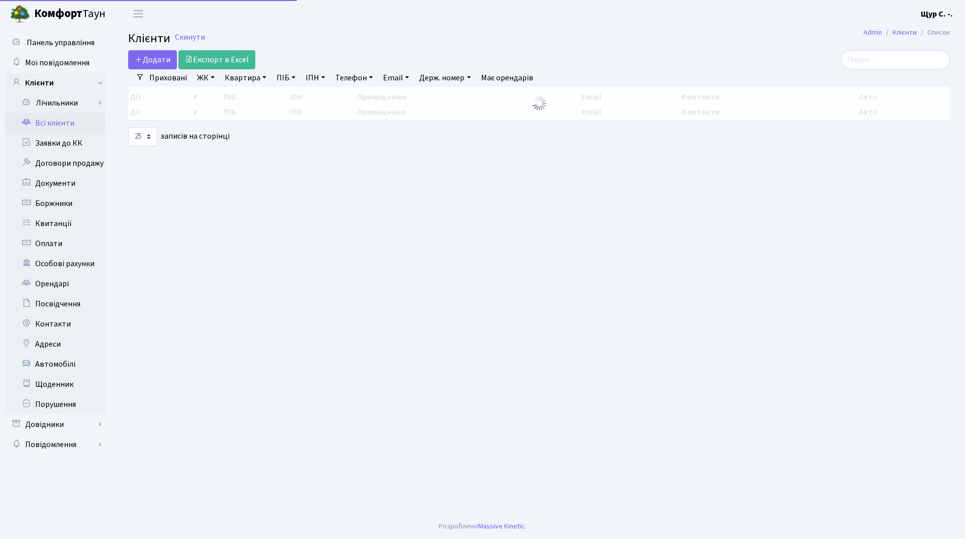
select select "25"
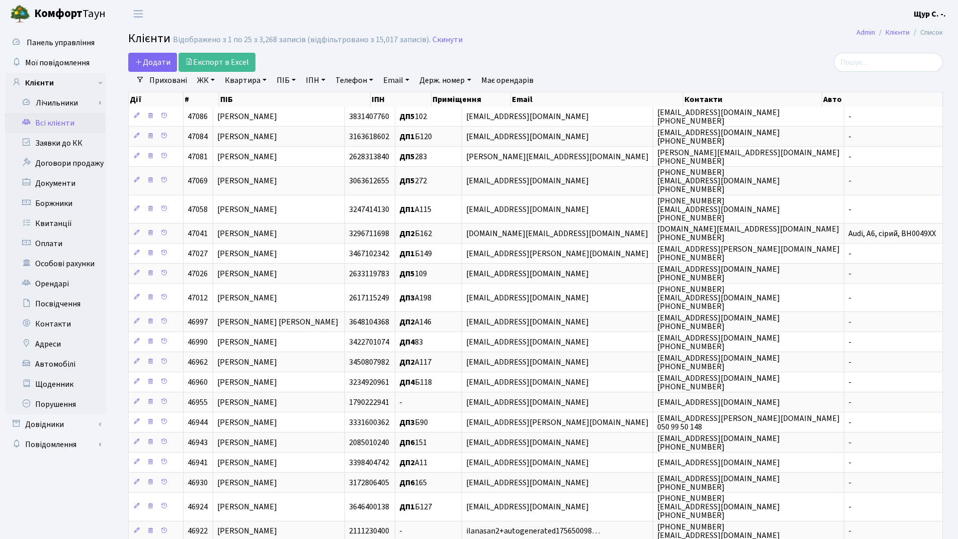
click at [280, 79] on link "ПІБ" at bounding box center [285, 80] width 27 height 17
type input "[PERSON_NAME]"
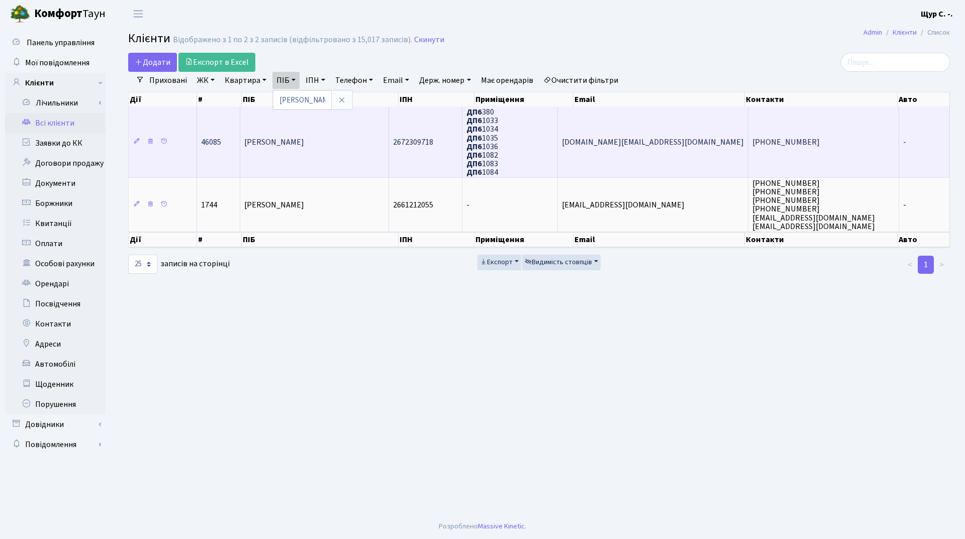
click at [300, 140] on span "Лобанов Сергій Олегович" at bounding box center [274, 142] width 60 height 11
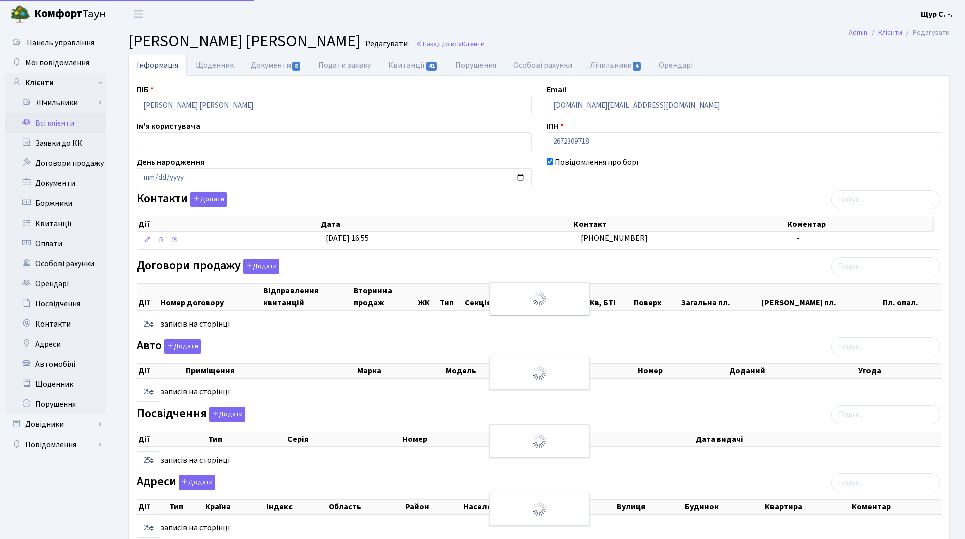
select select "25"
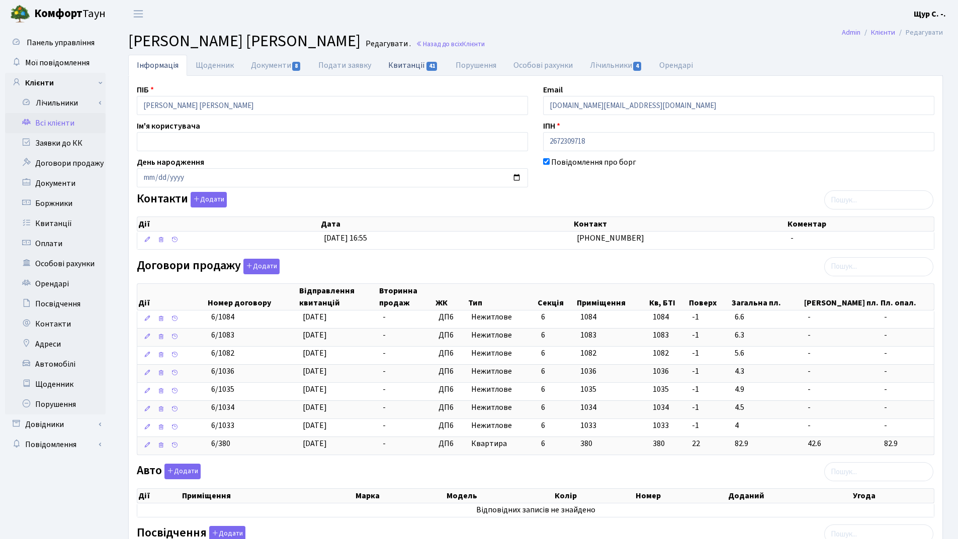
click at [403, 65] on link "Квитанції 41" at bounding box center [413, 65] width 67 height 21
select select "25"
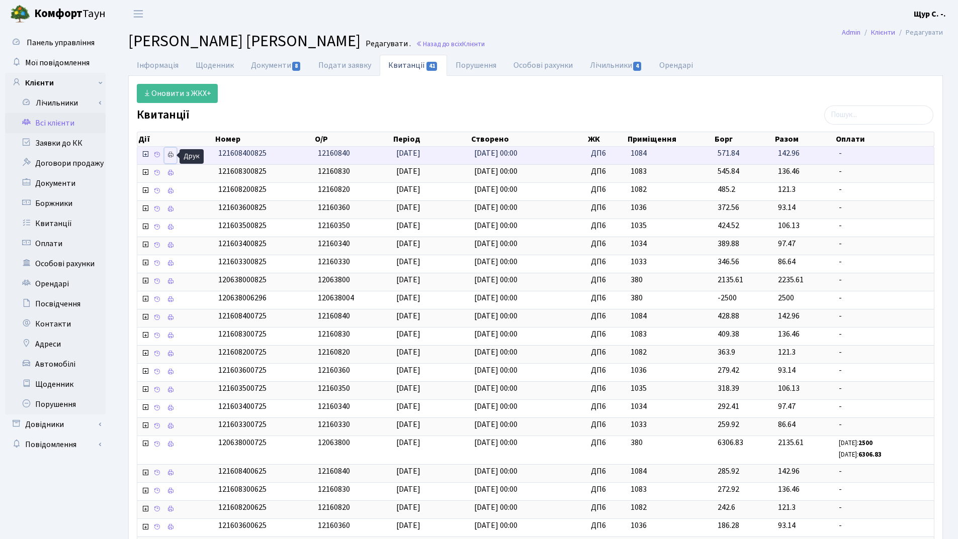
click at [172, 153] on icon at bounding box center [170, 154] width 7 height 7
click at [169, 156] on icon at bounding box center [170, 154] width 7 height 7
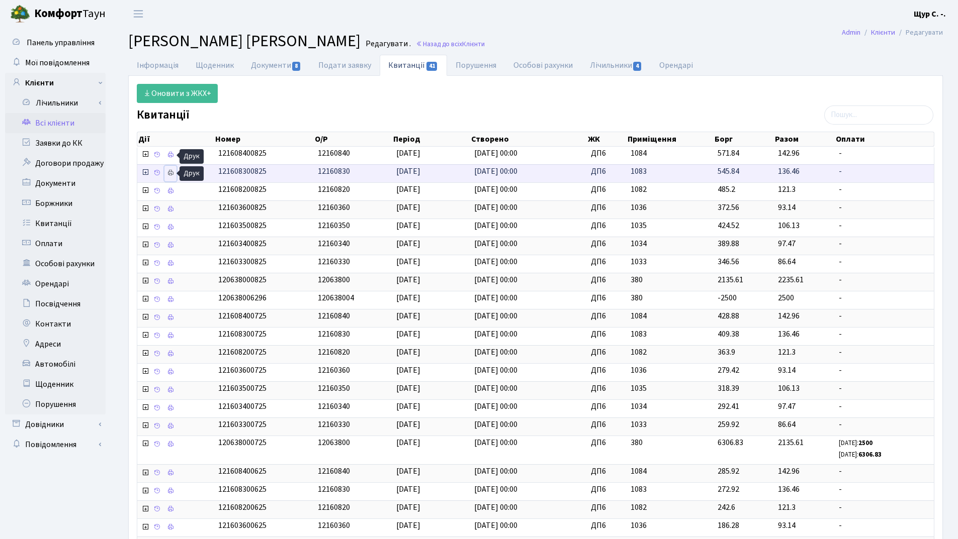
click at [170, 174] on icon at bounding box center [170, 172] width 7 height 7
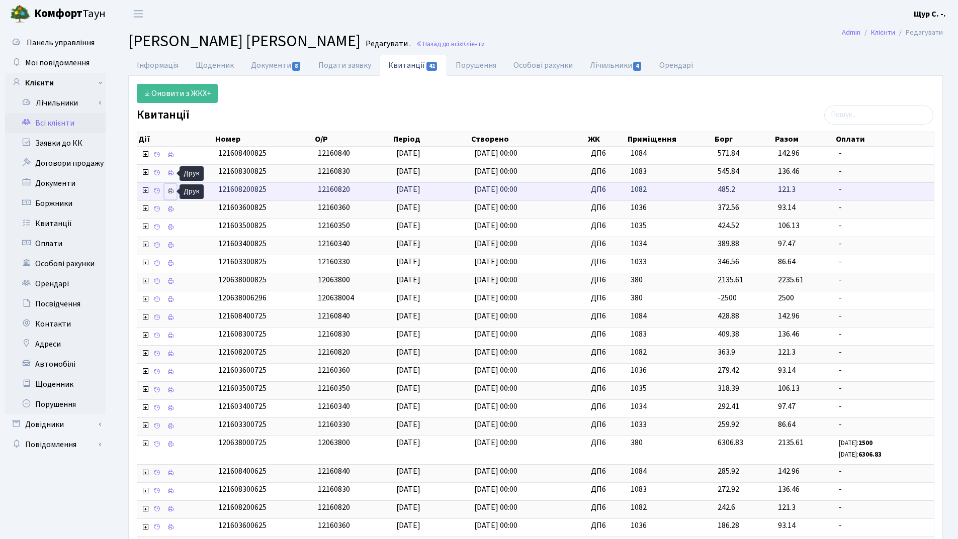
click at [167, 191] on icon at bounding box center [170, 191] width 7 height 7
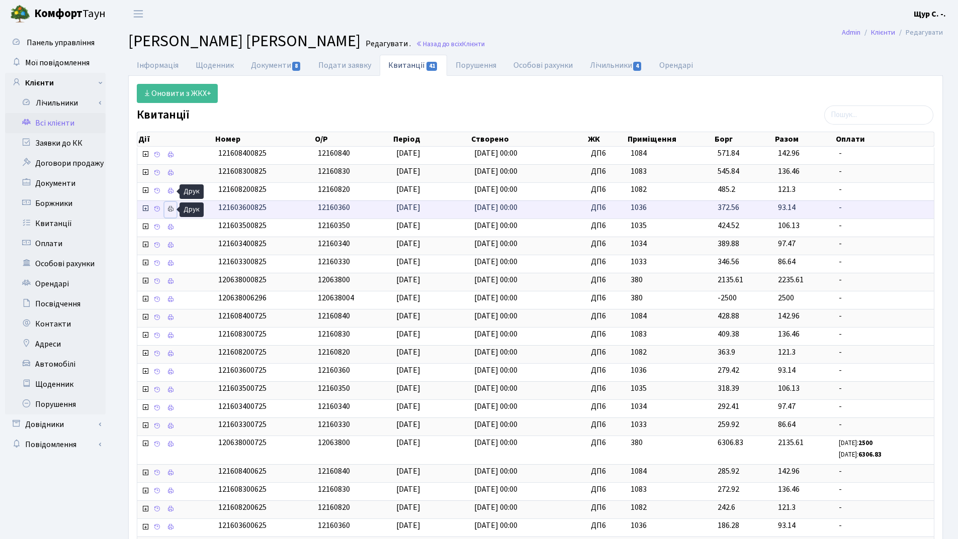
click at [172, 210] on icon at bounding box center [170, 209] width 7 height 7
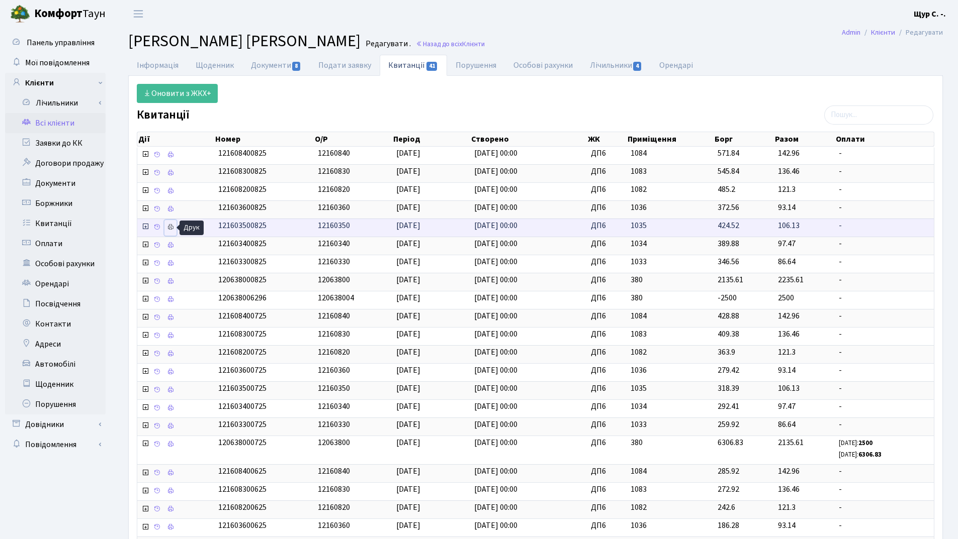
click at [171, 228] on icon at bounding box center [170, 227] width 7 height 7
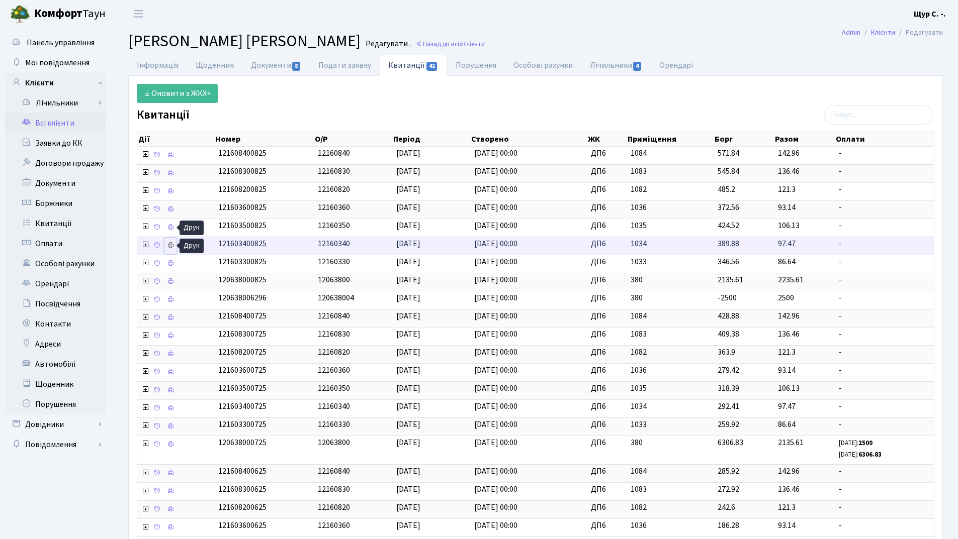
click at [172, 245] on icon at bounding box center [170, 245] width 7 height 7
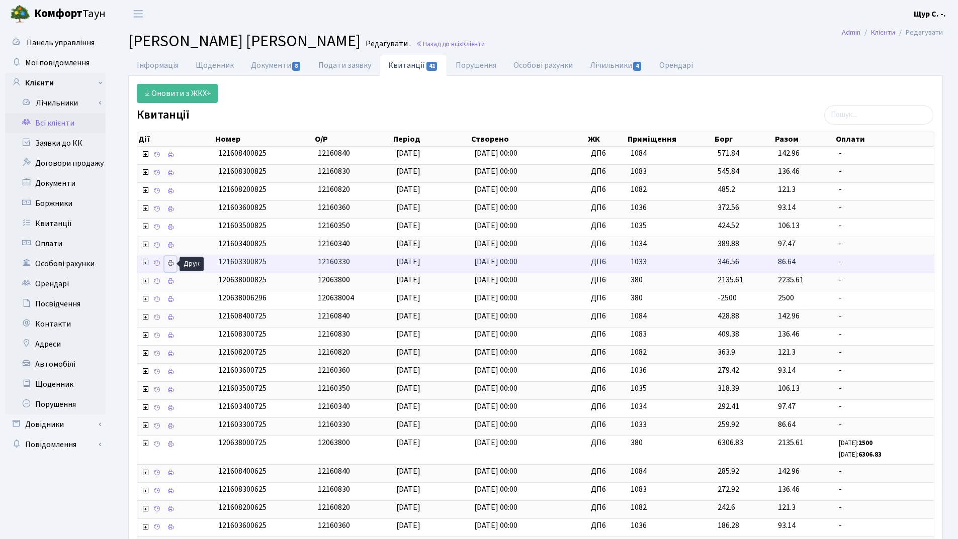
click at [168, 263] on icon at bounding box center [170, 263] width 7 height 7
click at [56, 123] on link "Всі клієнти" at bounding box center [55, 123] width 101 height 20
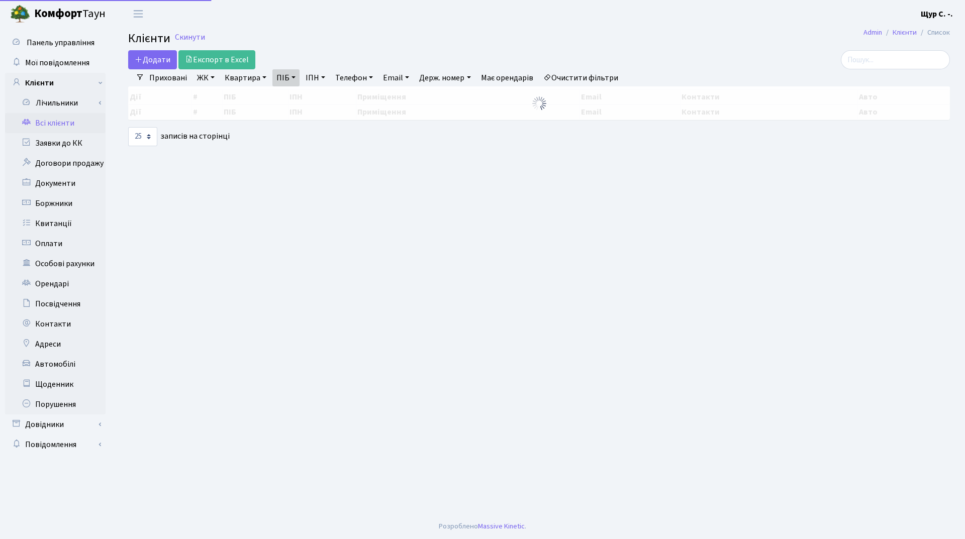
select select "25"
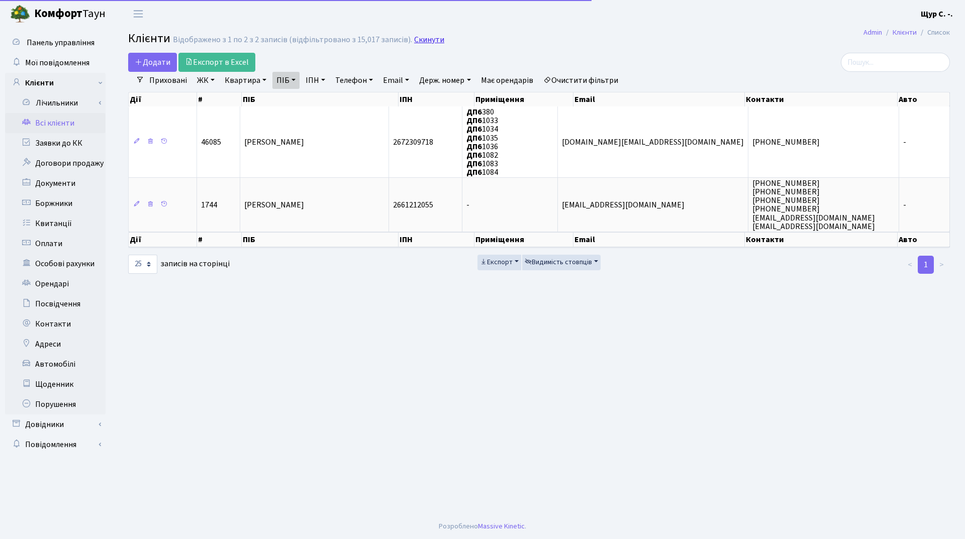
click at [429, 37] on link "Скинути" at bounding box center [429, 40] width 30 height 10
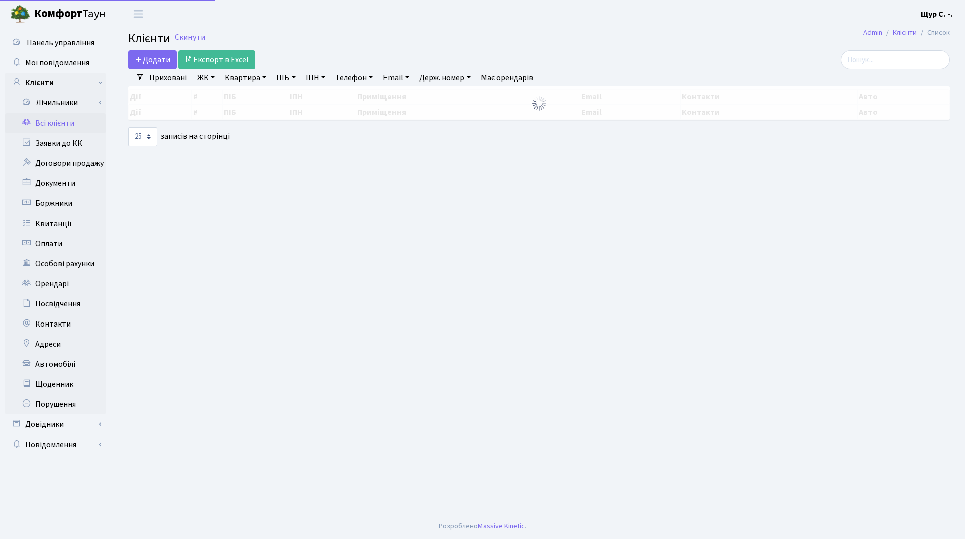
select select "25"
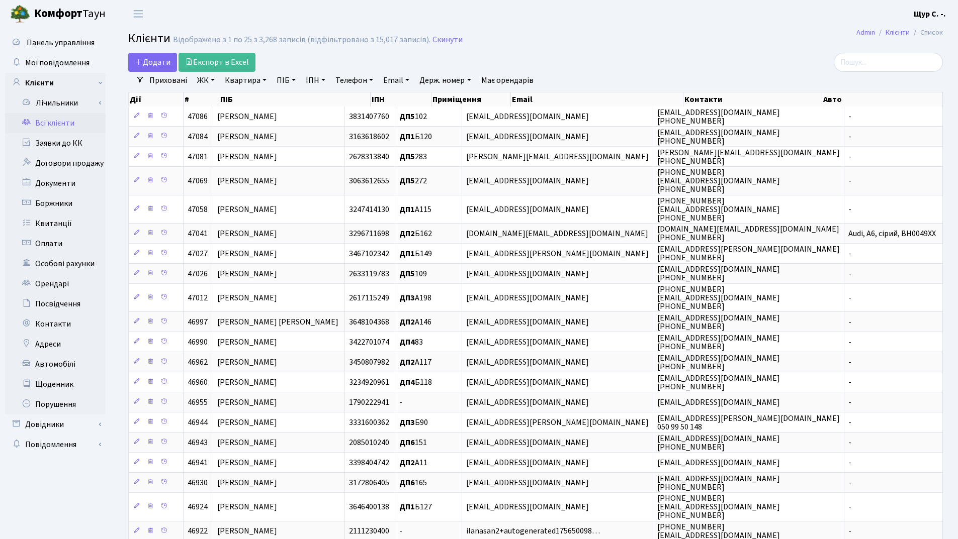
click at [288, 84] on link "ПІБ" at bounding box center [285, 80] width 27 height 17
type input "зайчикова"
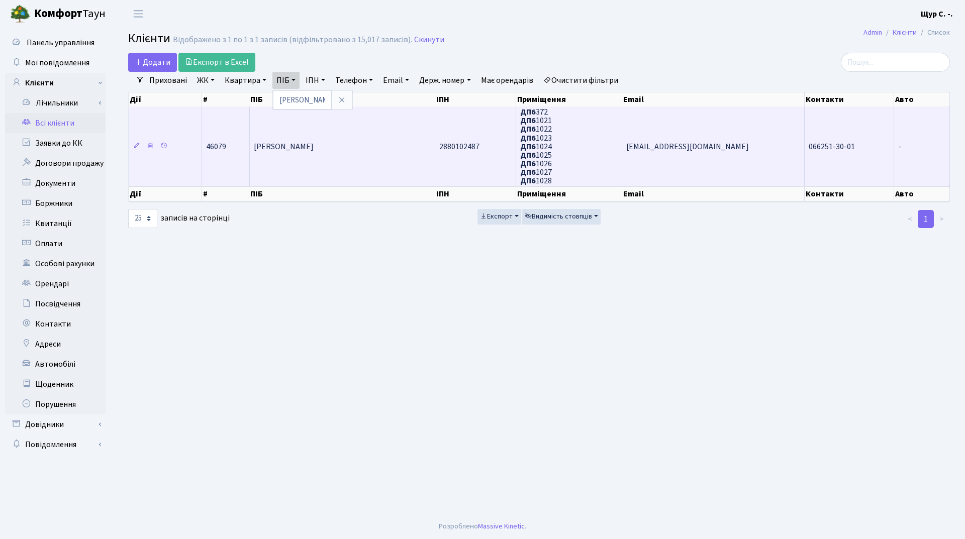
click at [295, 139] on td "[PERSON_NAME]" at bounding box center [343, 146] width 186 height 79
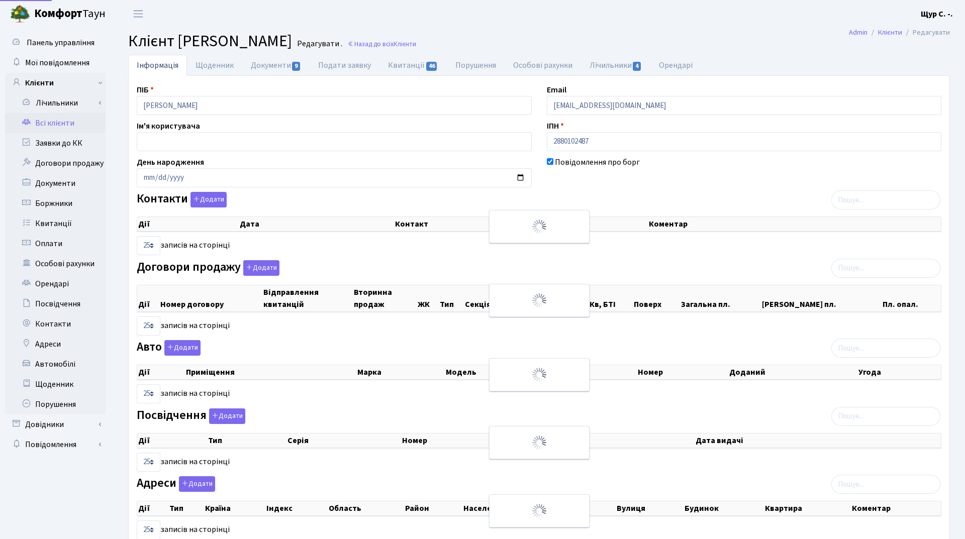
select select "25"
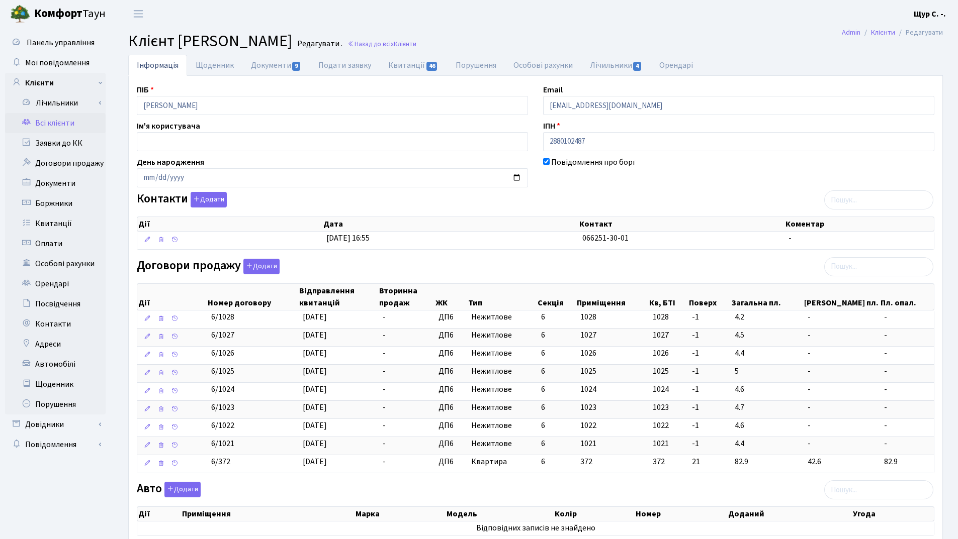
click at [38, 120] on link "Всі клієнти" at bounding box center [55, 123] width 101 height 20
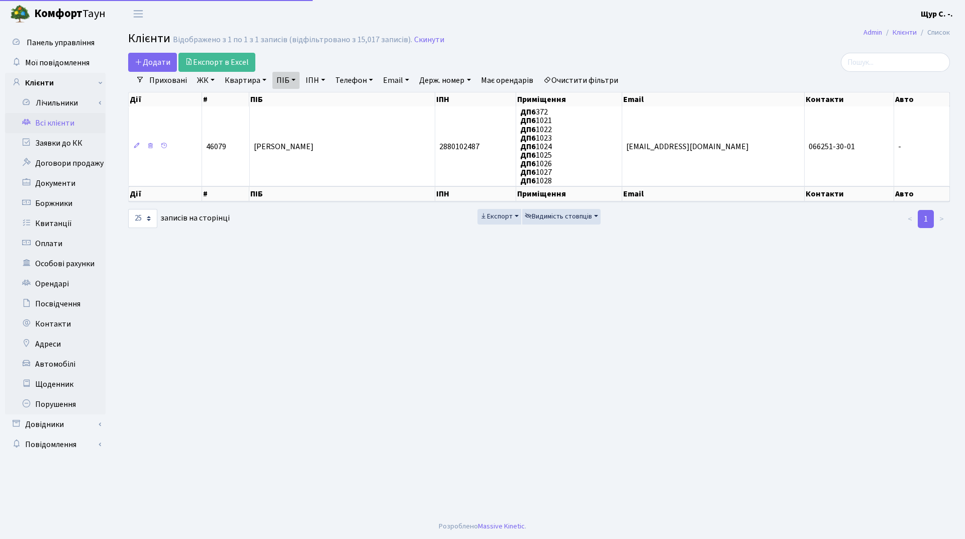
select select "25"
click at [424, 41] on link "Скинути" at bounding box center [429, 40] width 30 height 10
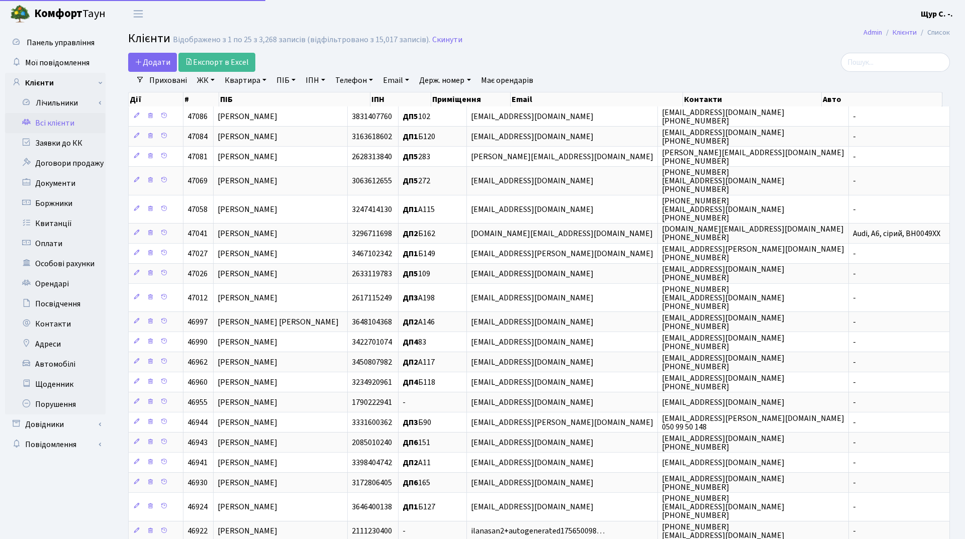
select select "25"
click at [248, 79] on link "Квартира" at bounding box center [246, 80] width 50 height 17
type input "380"
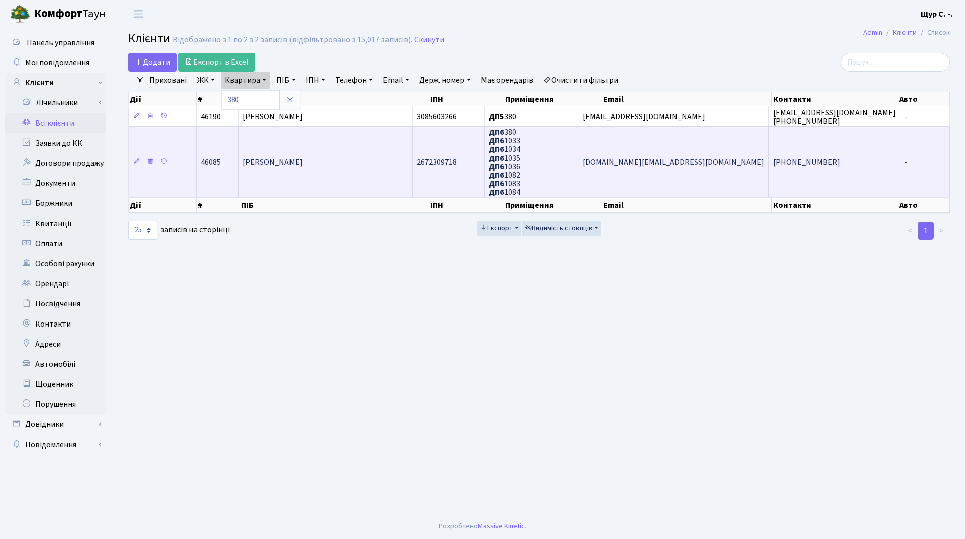
click at [307, 149] on td "[PERSON_NAME]" at bounding box center [326, 161] width 174 height 71
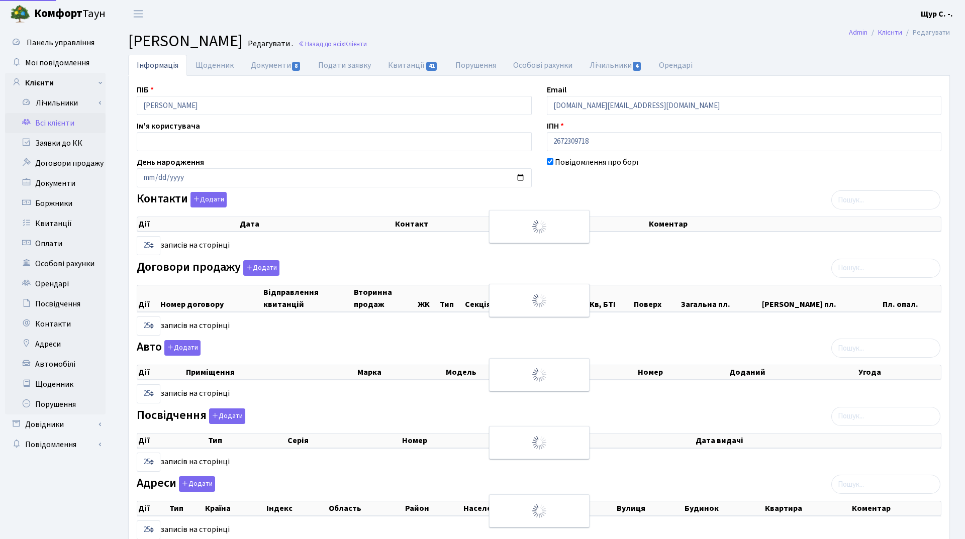
select select "25"
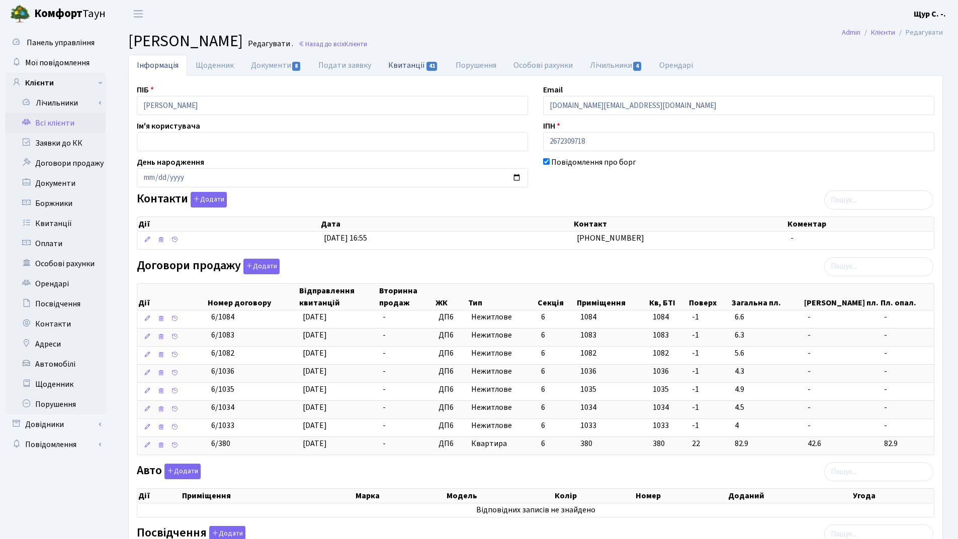
click at [415, 65] on link "Квитанції 41" at bounding box center [413, 65] width 67 height 21
select select "25"
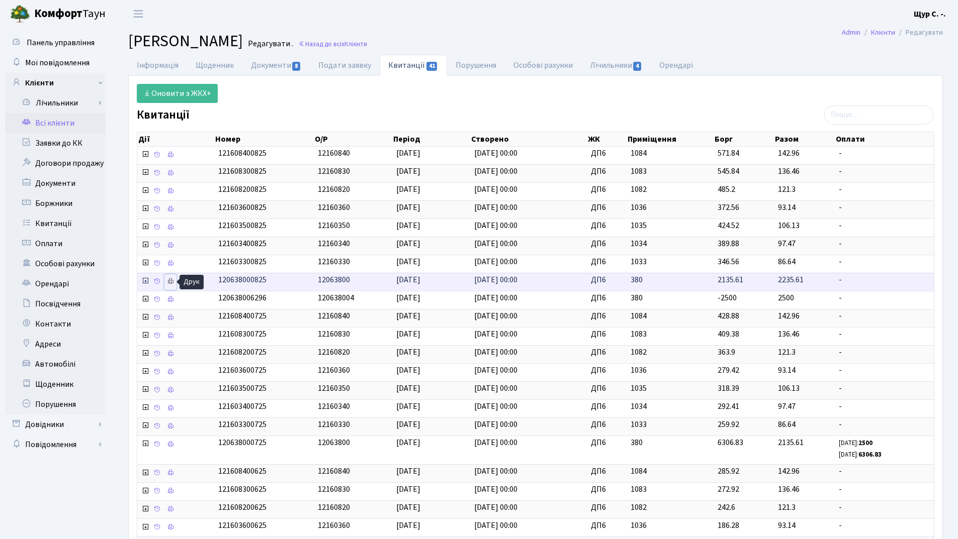
click at [169, 281] on icon at bounding box center [170, 281] width 7 height 7
click at [58, 131] on link "Всі клієнти" at bounding box center [55, 123] width 101 height 20
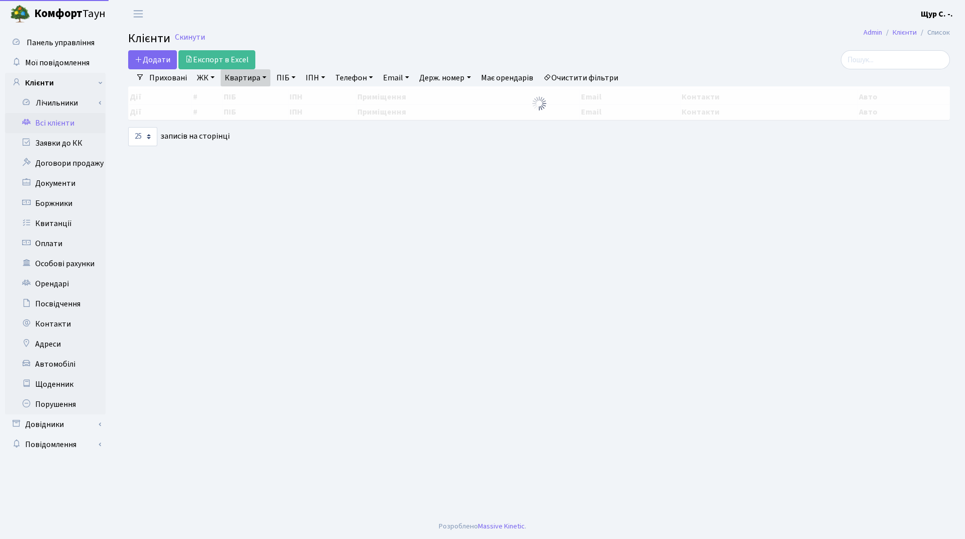
select select "25"
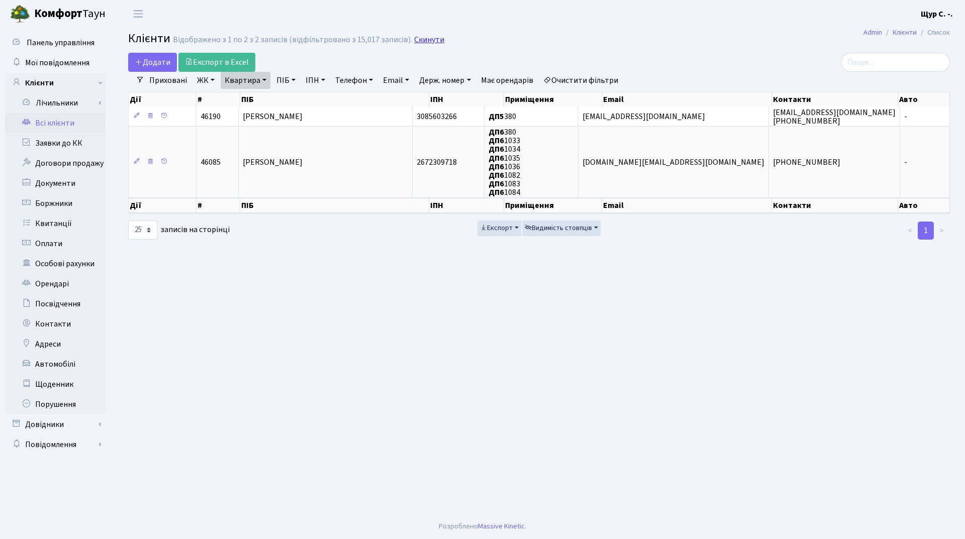
click at [423, 43] on link "Скинути" at bounding box center [429, 40] width 30 height 10
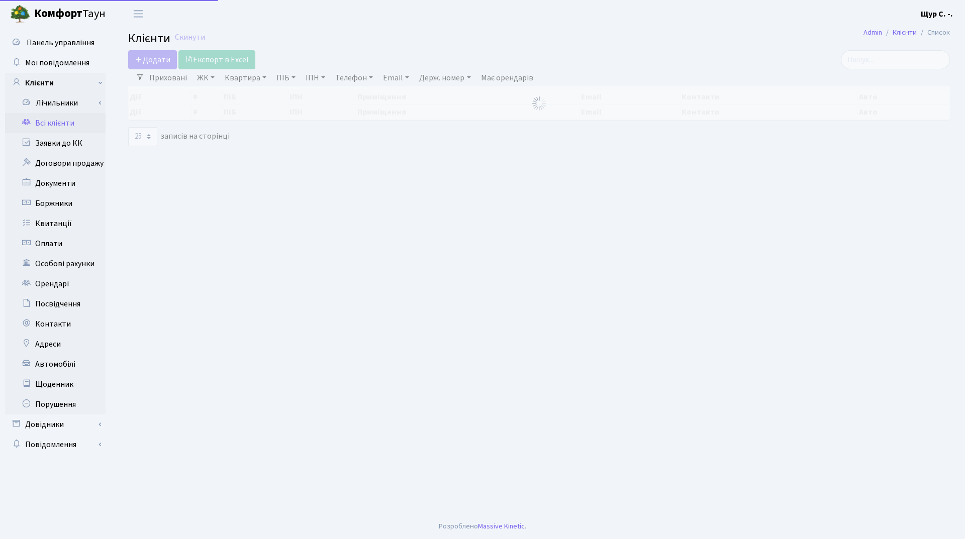
select select "25"
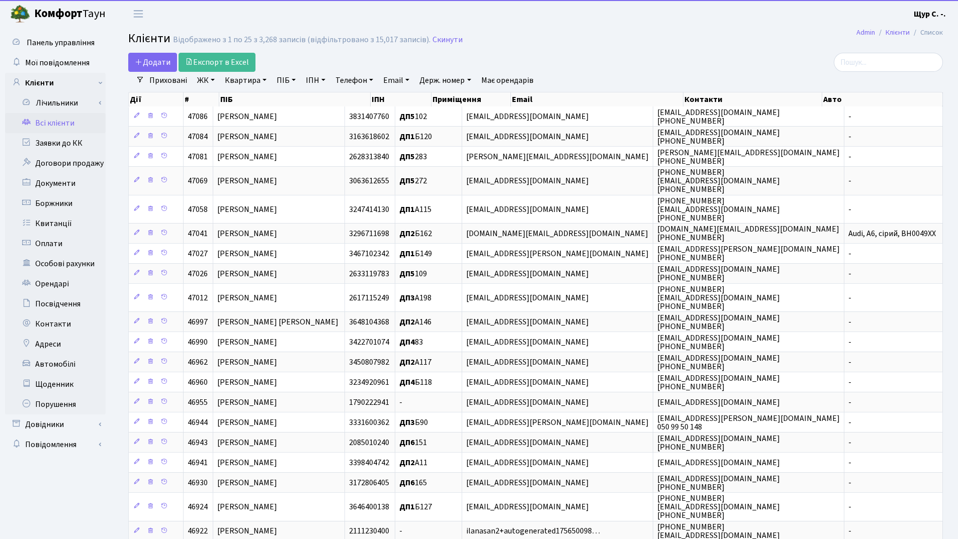
click at [284, 78] on link "ПІБ" at bounding box center [285, 80] width 27 height 17
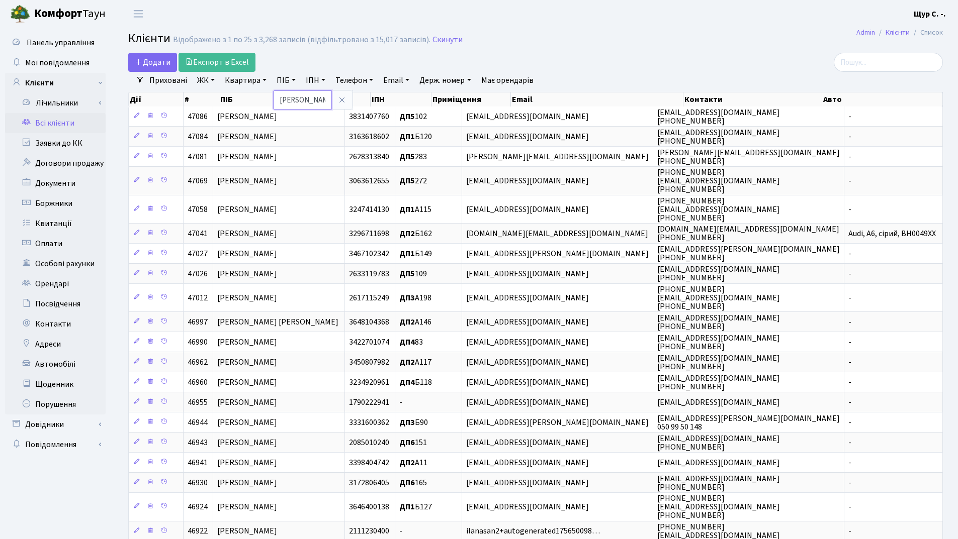
type input "зайчикова"
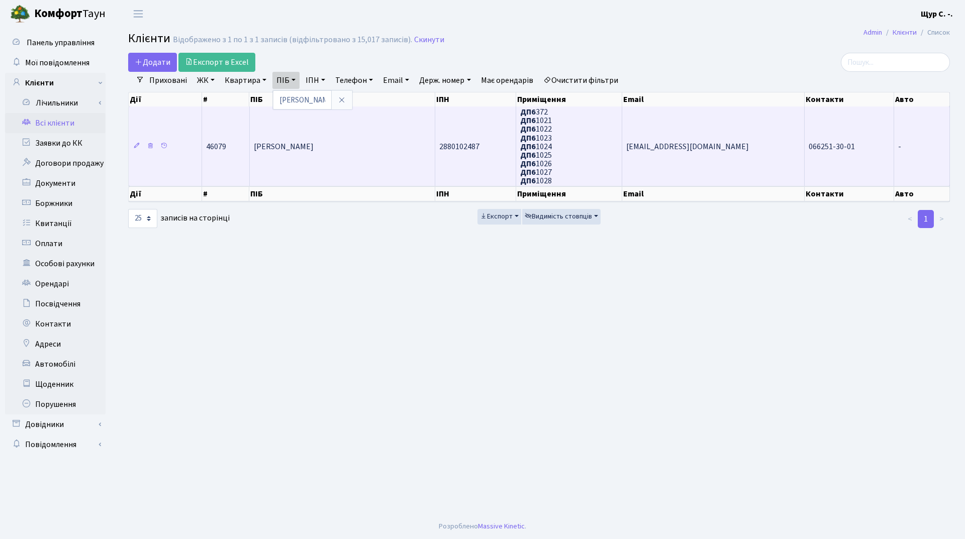
click at [310, 156] on td "[PERSON_NAME] [PERSON_NAME]" at bounding box center [343, 146] width 186 height 79
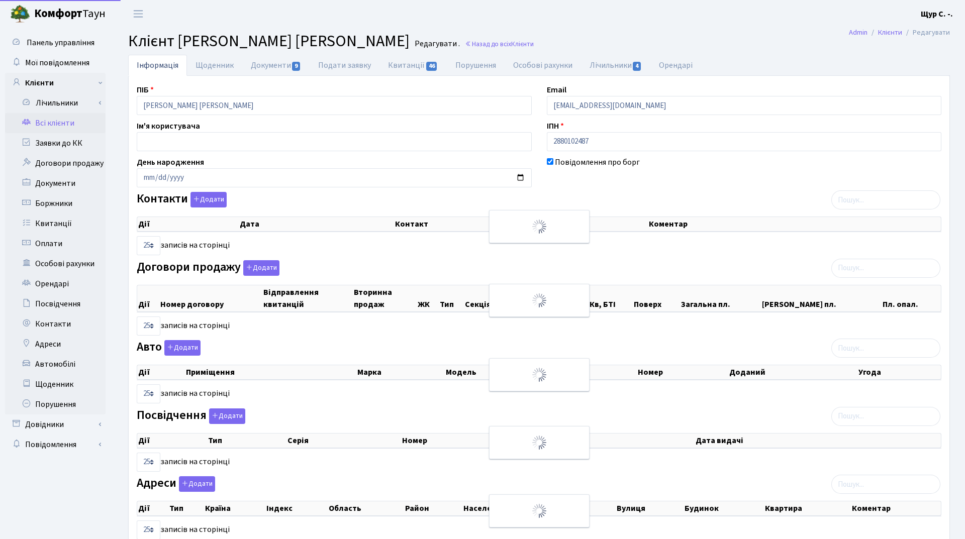
select select "25"
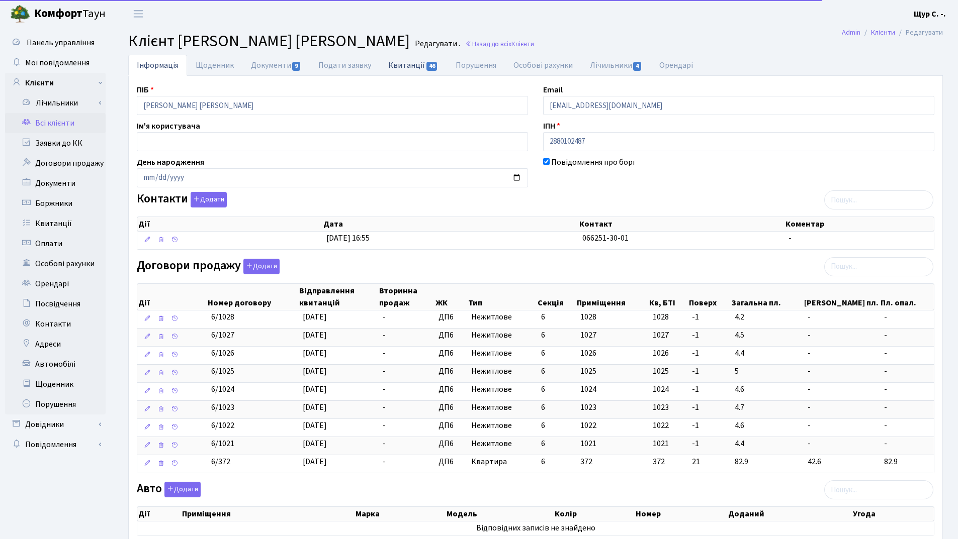
click at [408, 63] on link "Квитанції 46" at bounding box center [413, 65] width 67 height 21
select select "25"
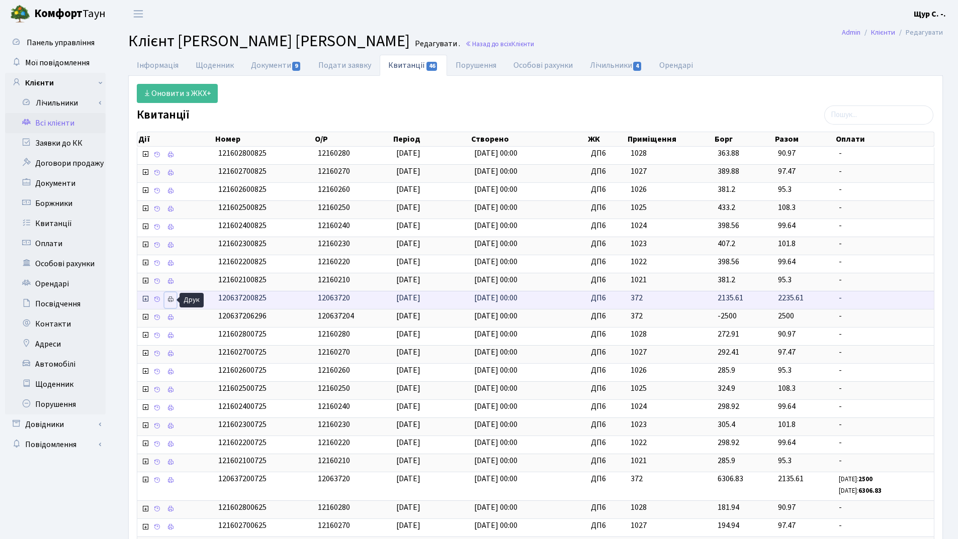
click at [167, 302] on icon at bounding box center [170, 299] width 7 height 7
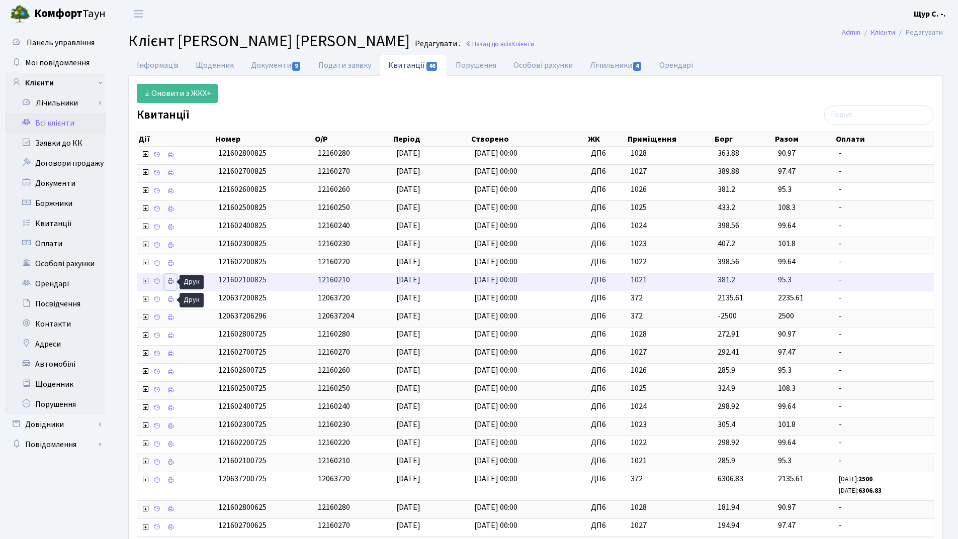
click at [166, 283] on link at bounding box center [170, 282] width 12 height 16
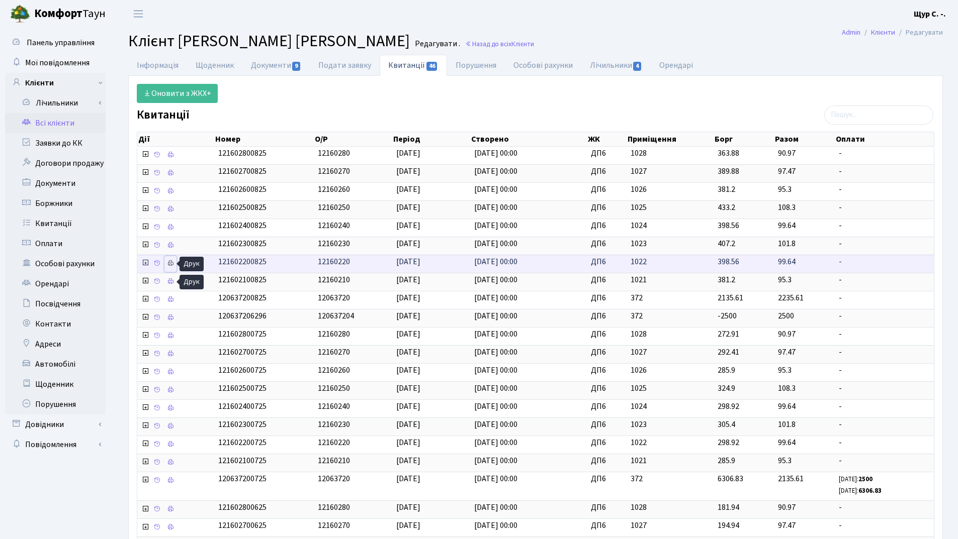
click at [172, 267] on link at bounding box center [170, 264] width 12 height 16
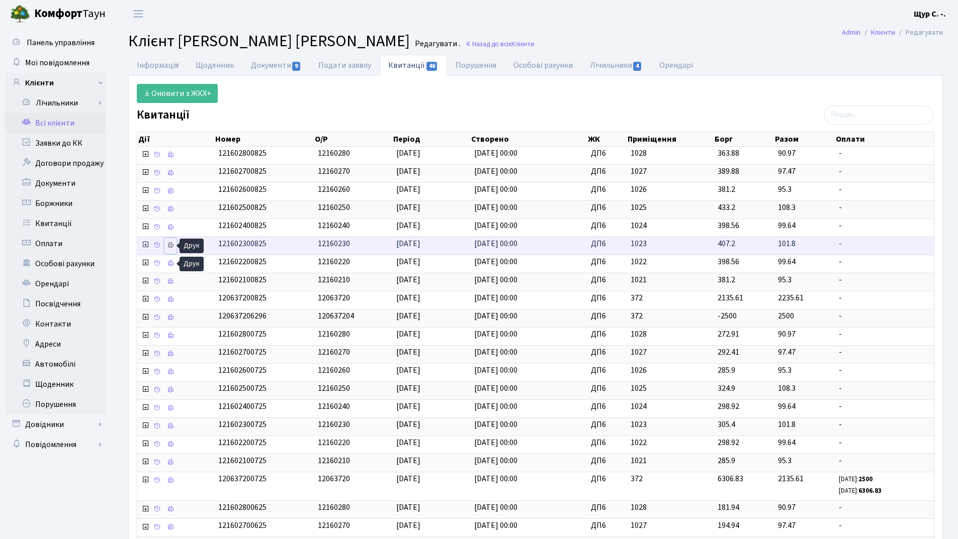
click at [170, 244] on icon at bounding box center [170, 245] width 7 height 7
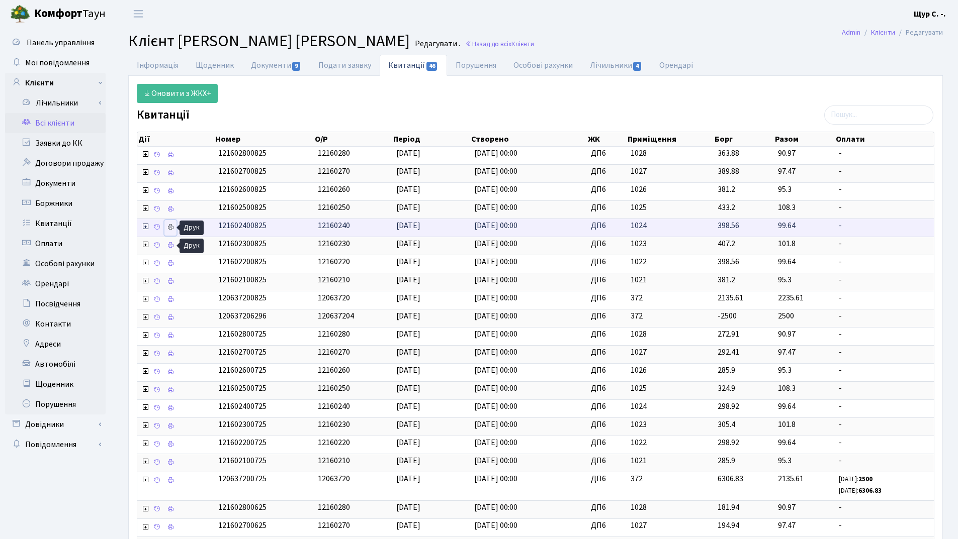
click at [169, 227] on icon at bounding box center [170, 227] width 7 height 7
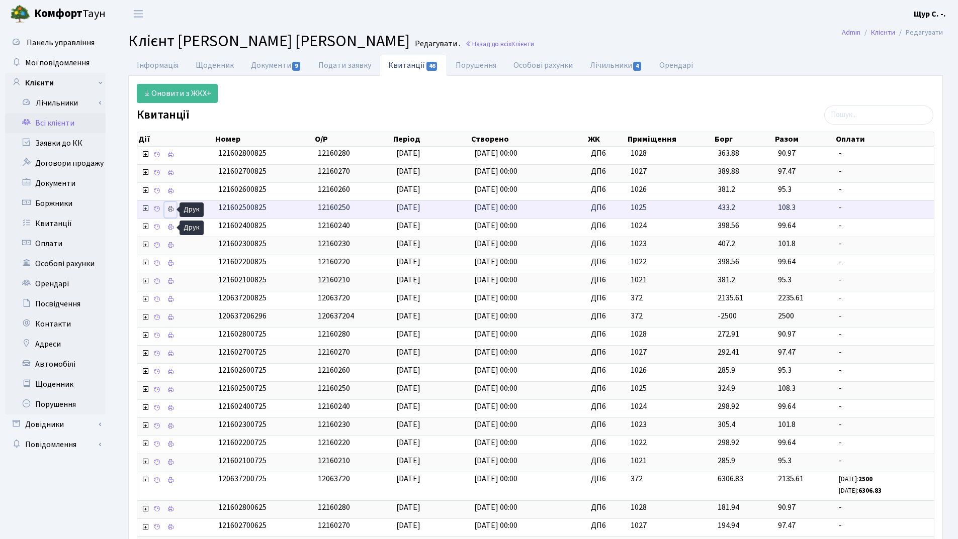
click at [172, 210] on icon at bounding box center [170, 209] width 7 height 7
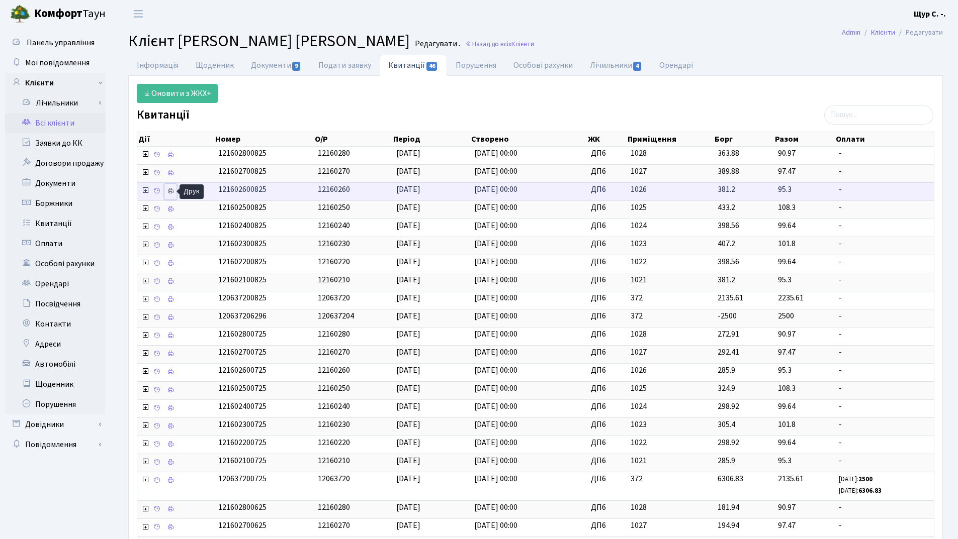
click at [172, 191] on icon at bounding box center [170, 191] width 7 height 7
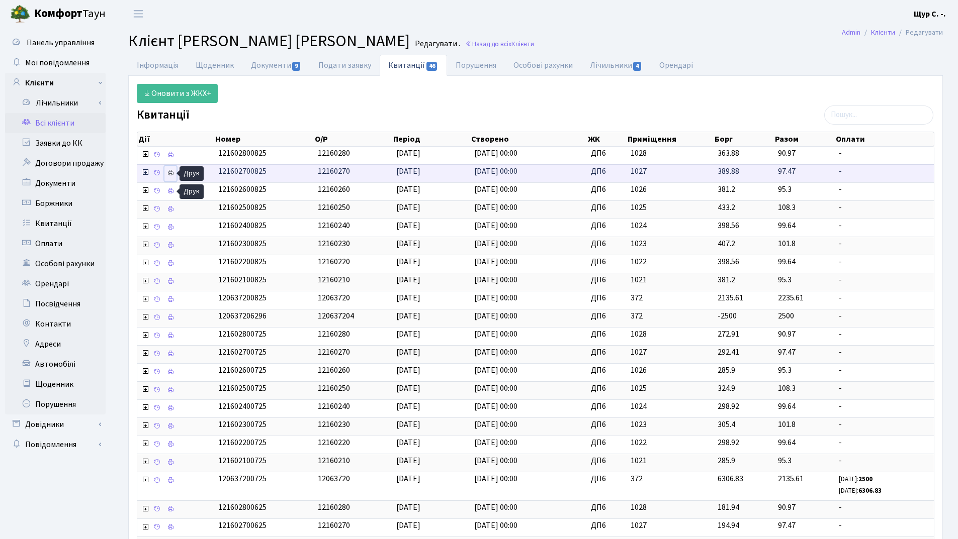
click at [170, 171] on icon at bounding box center [170, 172] width 7 height 7
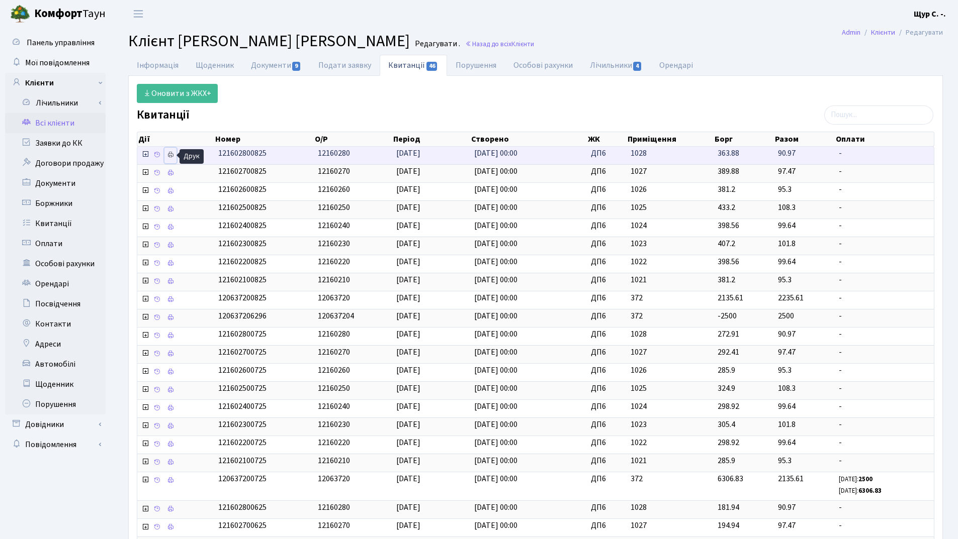
click at [173, 156] on icon at bounding box center [170, 154] width 7 height 7
click at [65, 125] on link "Всі клієнти" at bounding box center [55, 123] width 101 height 20
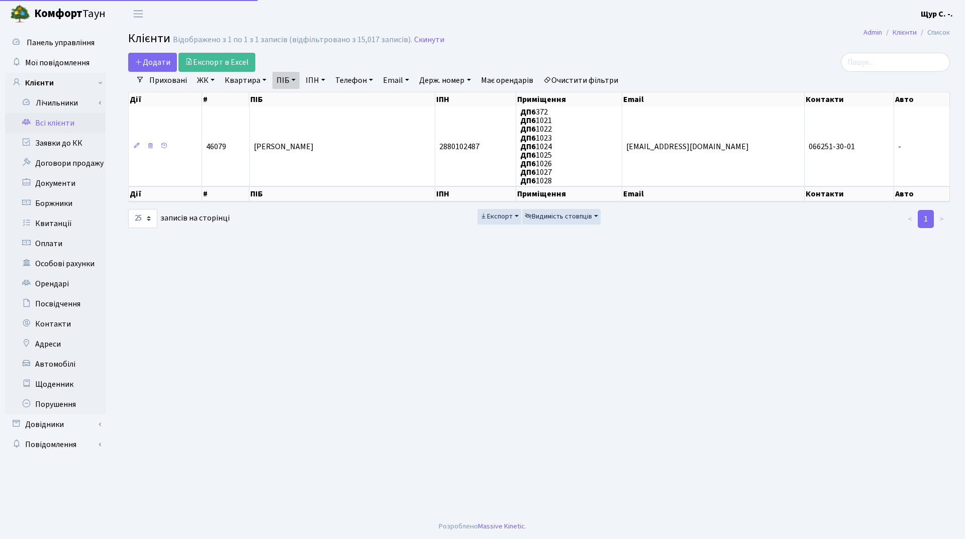
select select "25"
click at [427, 36] on link "Скинути" at bounding box center [429, 40] width 30 height 10
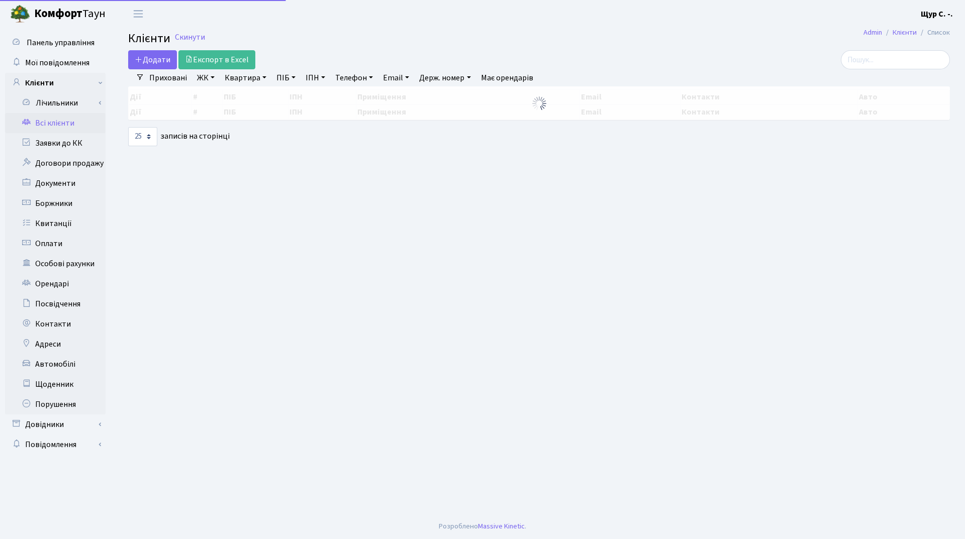
select select "25"
